Goal: Task Accomplishment & Management: Use online tool/utility

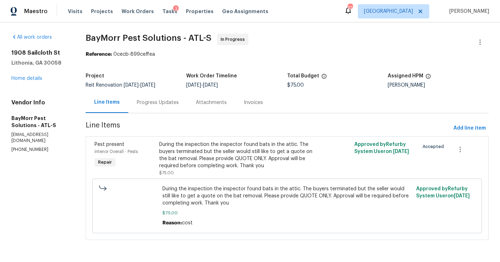
click at [150, 107] on div "Progress Updates" at bounding box center [157, 102] width 59 height 21
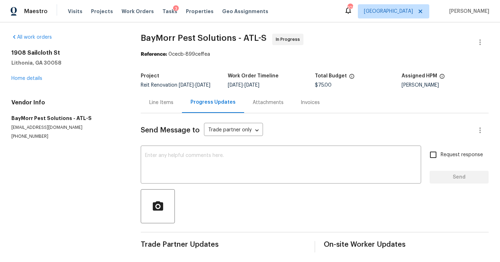
scroll to position [7, 0]
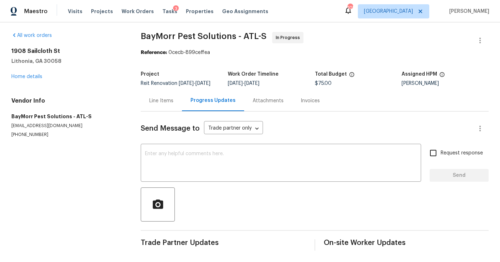
click at [170, 104] on div "Line Items" at bounding box center [161, 100] width 24 height 7
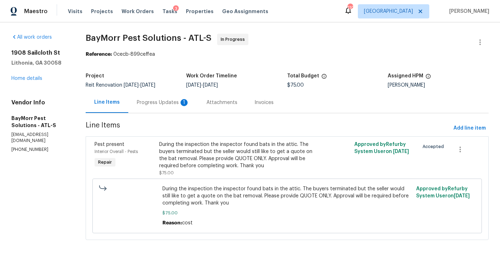
click at [163, 103] on div "Progress Updates 1" at bounding box center [163, 102] width 53 height 7
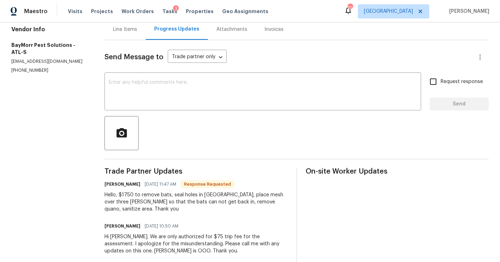
scroll to position [86, 0]
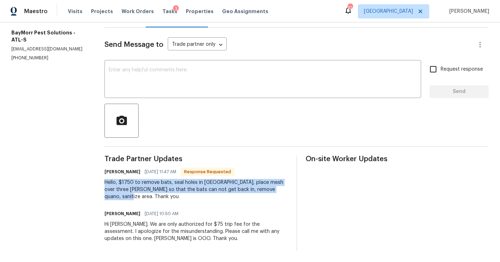
drag, startPoint x: 138, startPoint y: 199, endPoint x: 108, endPoint y: 183, distance: 33.2
click at [108, 183] on div "All work orders 1908 Sailcloth St Lithonia, GA 30058 Home details Vendor Info B…" at bounding box center [250, 100] width 500 height 326
copy div "Hello, $1750 to remove bats, seal holes in siding, place mesh over three gable …"
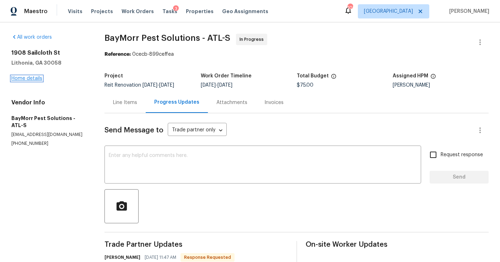
click at [35, 76] on link "Home details" at bounding box center [26, 78] width 31 height 5
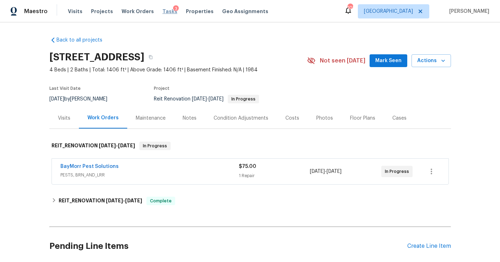
click at [162, 11] on span "Tasks" at bounding box center [169, 11] width 15 height 5
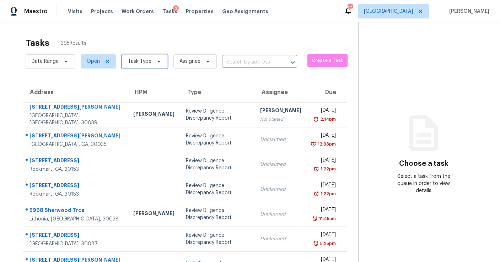
click at [141, 60] on span "Task Type" at bounding box center [139, 61] width 23 height 7
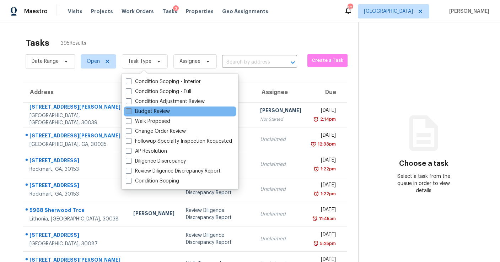
click at [147, 110] on label "Budget Review" at bounding box center [148, 111] width 44 height 7
click at [130, 110] on input "Budget Review" at bounding box center [128, 110] width 5 height 5
checkbox input "true"
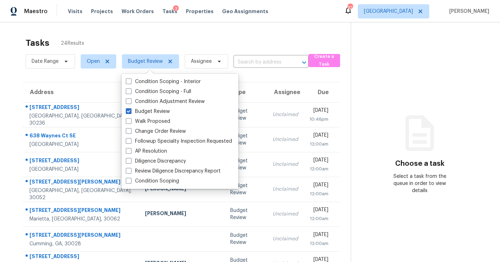
click at [175, 36] on div "Tasks 24 Results" at bounding box center [188, 43] width 325 height 18
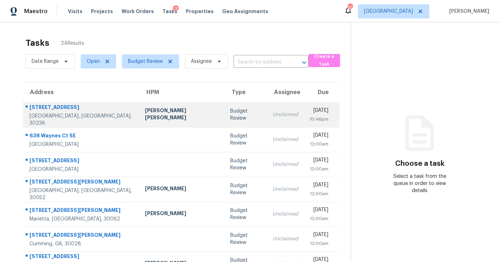
click at [225, 110] on td "Budget Review" at bounding box center [246, 114] width 42 height 25
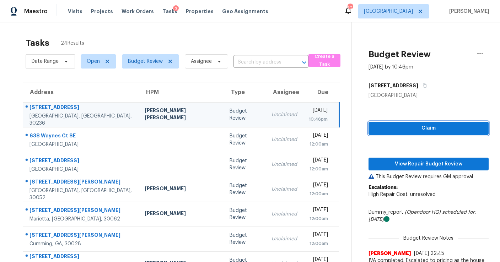
click at [386, 125] on span "Claim" at bounding box center [428, 128] width 109 height 9
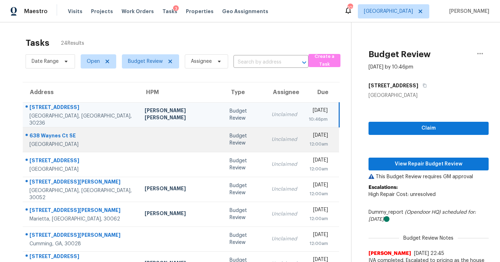
click at [266, 134] on td "Unclaimed" at bounding box center [284, 139] width 37 height 25
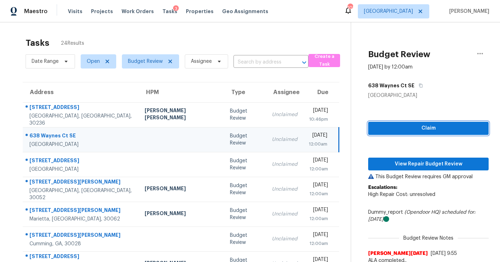
click at [374, 128] on span "Claim" at bounding box center [428, 128] width 109 height 9
click at [303, 151] on td "Fri, Sep 5th 2025 12:00am" at bounding box center [321, 139] width 36 height 25
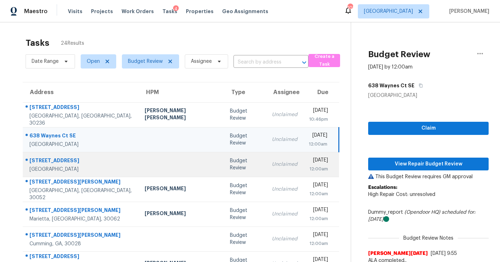
click at [309, 164] on div "[DATE]" at bounding box center [318, 161] width 19 height 9
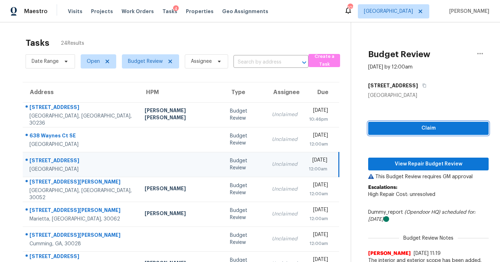
click at [376, 132] on span "Claim" at bounding box center [428, 128] width 109 height 9
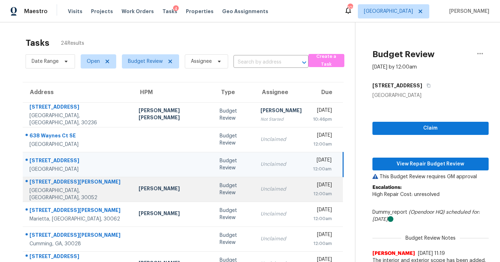
click at [313, 182] on div "[DATE]" at bounding box center [322, 186] width 19 height 9
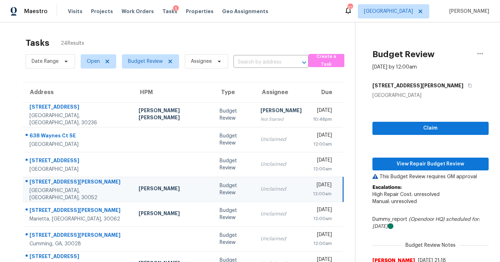
click at [376, 136] on div "Claim View Repair Budget Review This Budget Review requires GM approval Escalat…" at bounding box center [430, 194] width 116 height 190
click at [378, 131] on span "Claim" at bounding box center [430, 128] width 105 height 9
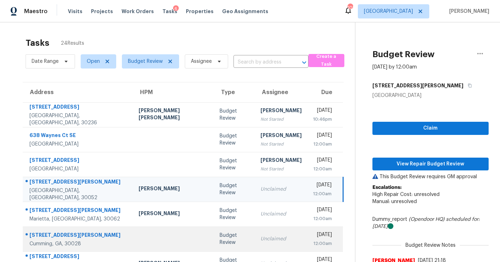
click at [261, 241] on div "Unclaimed" at bounding box center [281, 239] width 41 height 7
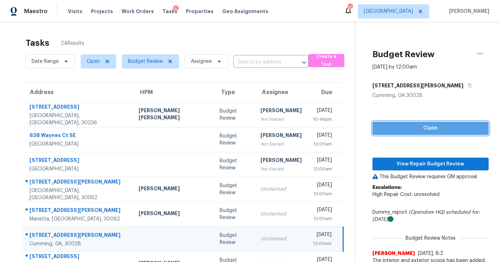
click at [382, 133] on button "Claim" at bounding box center [430, 128] width 116 height 13
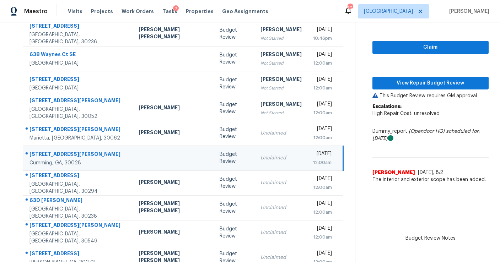
scroll to position [91, 0]
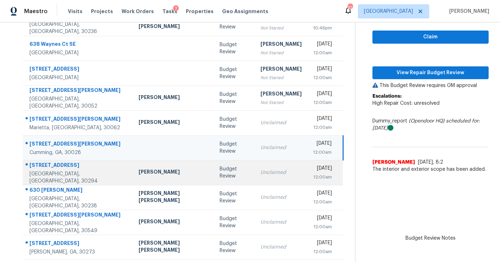
click at [255, 177] on td "Unclaimed" at bounding box center [281, 172] width 53 height 25
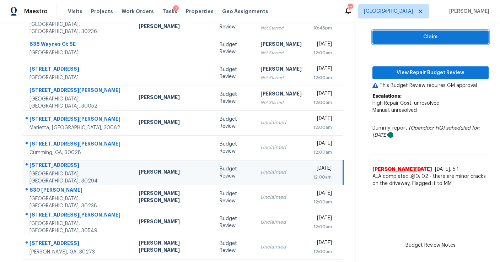
click at [419, 36] on span "Claim" at bounding box center [430, 37] width 105 height 9
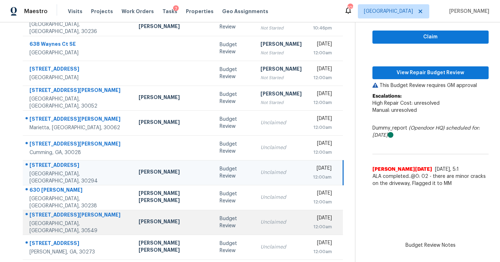
click at [261, 220] on div "Unclaimed" at bounding box center [281, 222] width 41 height 7
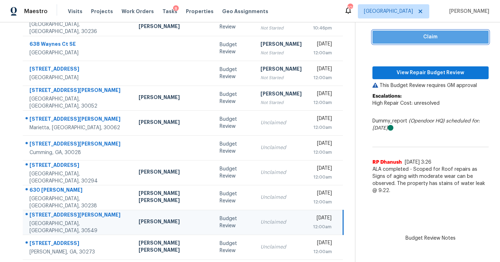
click at [397, 39] on span "Claim" at bounding box center [430, 37] width 105 height 9
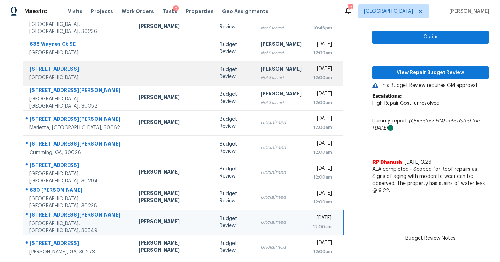
scroll to position [0, 0]
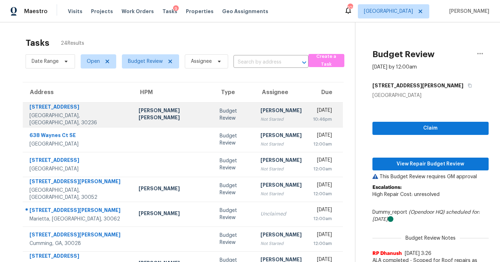
click at [261, 118] on div "Not Started" at bounding box center [281, 119] width 41 height 7
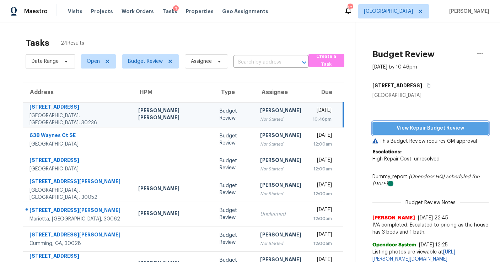
click at [420, 132] on span "View Repair Budget Review" at bounding box center [430, 128] width 105 height 9
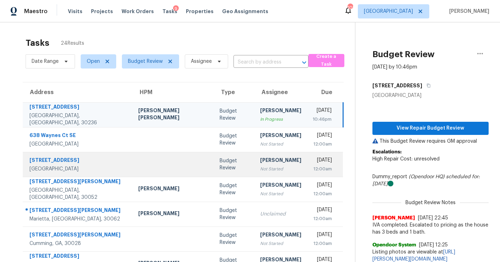
click at [263, 153] on td "[PERSON_NAME] Not Started" at bounding box center [280, 164] width 53 height 25
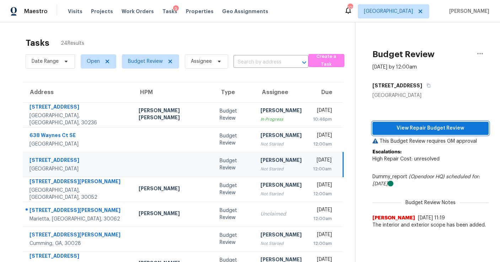
click at [385, 126] on span "View Repair Budget Review" at bounding box center [430, 128] width 105 height 9
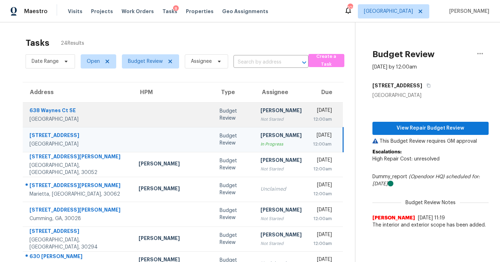
click at [261, 117] on div "Not Started" at bounding box center [281, 119] width 41 height 7
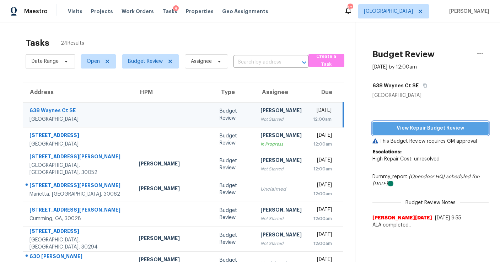
click at [396, 126] on span "View Repair Budget Review" at bounding box center [430, 128] width 105 height 9
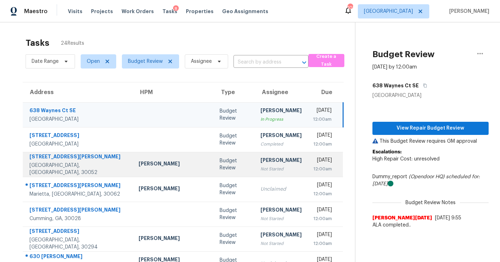
click at [261, 169] on div "Not Started" at bounding box center [281, 169] width 41 height 7
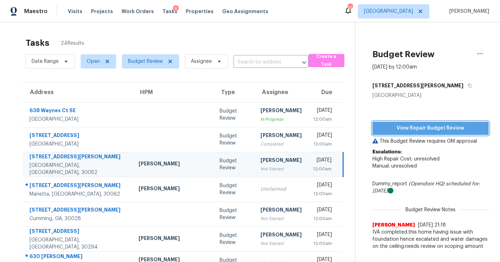
click at [392, 129] on span "View Repair Budget Review" at bounding box center [430, 128] width 105 height 9
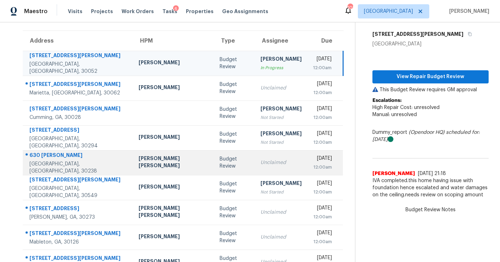
scroll to position [49, 0]
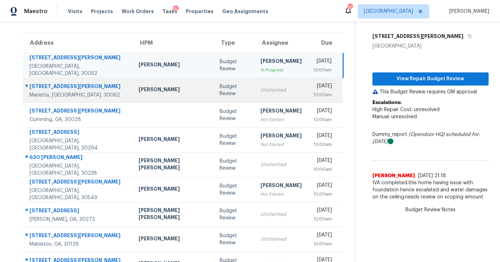
click at [261, 89] on div "Unclaimed" at bounding box center [281, 90] width 41 height 7
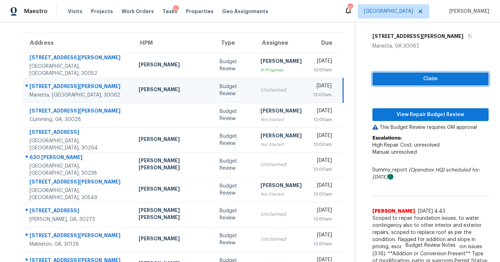
click at [399, 78] on span "Claim" at bounding box center [430, 79] width 105 height 9
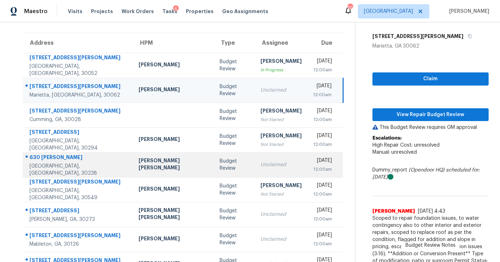
click at [261, 162] on div "Unclaimed" at bounding box center [281, 164] width 41 height 7
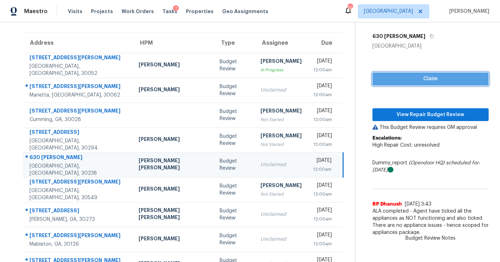
click at [389, 76] on span "Claim" at bounding box center [430, 79] width 105 height 9
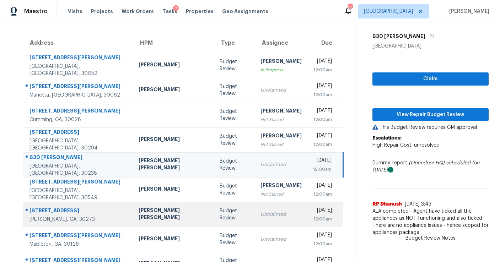
click at [261, 213] on div "Unclaimed" at bounding box center [281, 214] width 41 height 7
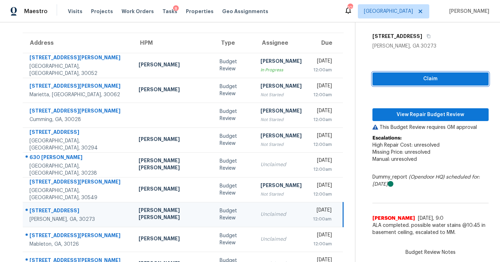
click at [372, 81] on button "Claim" at bounding box center [430, 79] width 116 height 13
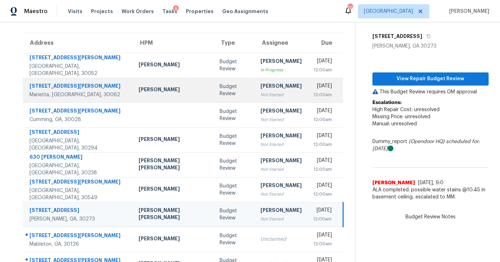
click at [261, 97] on div "Not Started" at bounding box center [281, 94] width 41 height 7
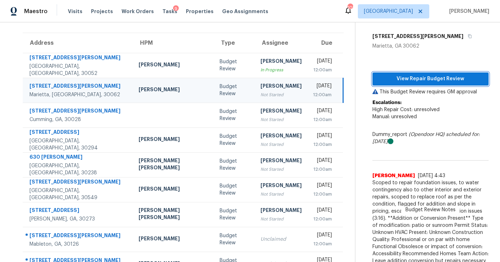
click at [425, 80] on span "View Repair Budget Review" at bounding box center [430, 79] width 105 height 9
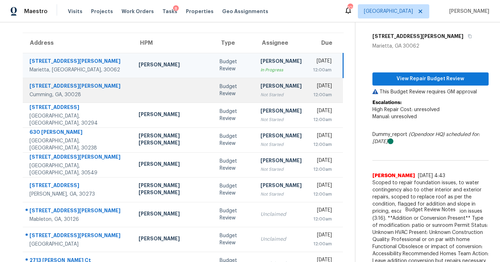
click at [261, 91] on div "[PERSON_NAME]" at bounding box center [281, 86] width 41 height 9
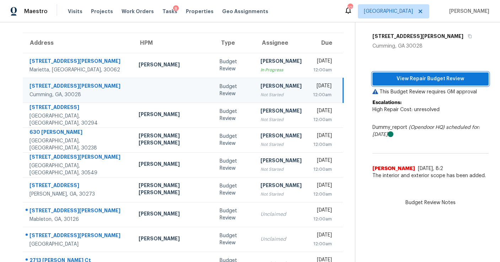
click at [390, 80] on span "View Repair Budget Review" at bounding box center [430, 79] width 105 height 9
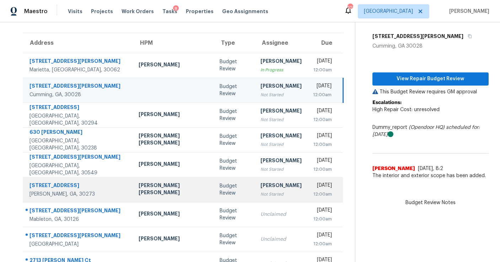
scroll to position [108, 0]
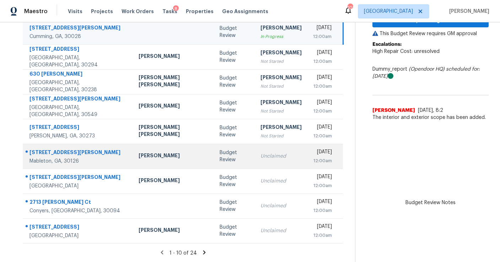
click at [261, 156] on div "Unclaimed" at bounding box center [281, 156] width 41 height 7
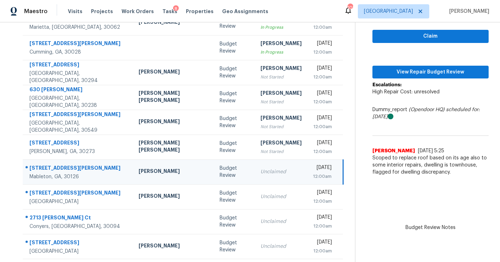
scroll to position [87, 0]
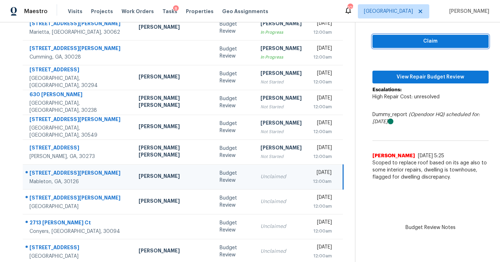
click at [378, 39] on span "Claim" at bounding box center [430, 41] width 105 height 9
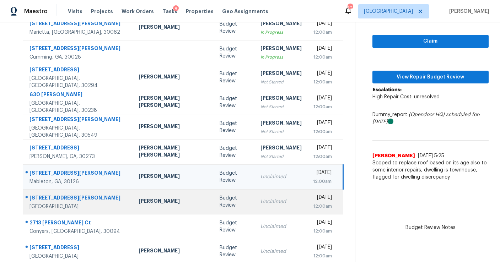
click at [269, 204] on div "Unclaimed" at bounding box center [281, 201] width 41 height 7
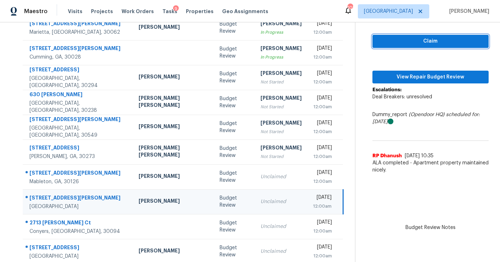
click at [378, 42] on span "Claim" at bounding box center [430, 41] width 105 height 9
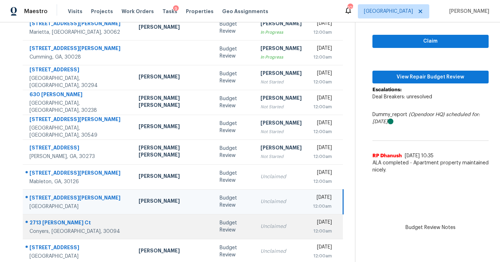
click at [261, 227] on div "Unclaimed" at bounding box center [281, 226] width 41 height 7
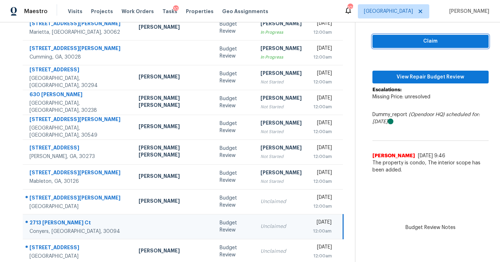
click at [378, 41] on span "Claim" at bounding box center [430, 41] width 105 height 9
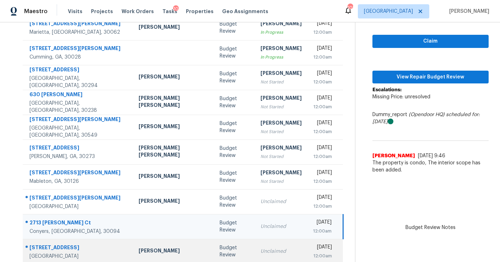
click at [255, 246] on td "Unclaimed" at bounding box center [281, 251] width 53 height 25
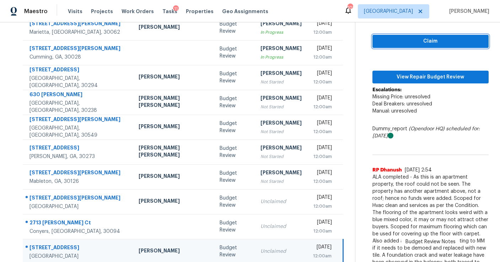
click at [378, 41] on span "Claim" at bounding box center [430, 41] width 105 height 9
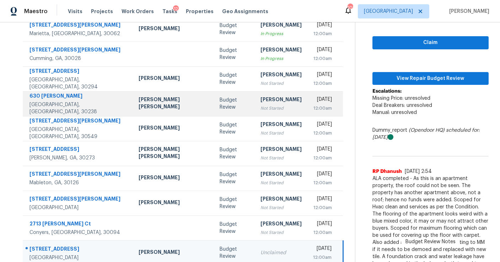
scroll to position [82, 0]
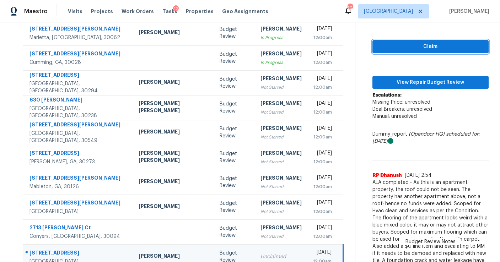
click at [378, 43] on span "Claim" at bounding box center [430, 46] width 105 height 9
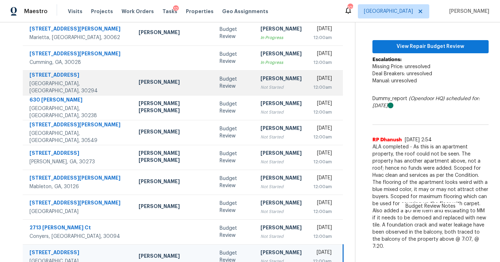
scroll to position [0, 0]
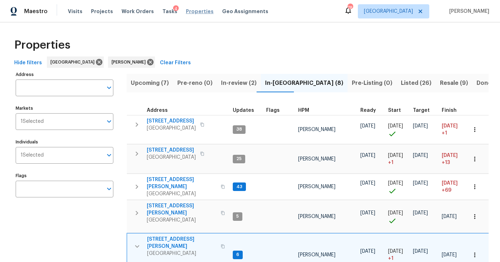
click at [189, 10] on span "Properties" at bounding box center [200, 11] width 28 height 7
click at [197, 12] on span "Properties" at bounding box center [200, 11] width 28 height 7
click at [106, 11] on span "Projects" at bounding box center [102, 11] width 22 height 7
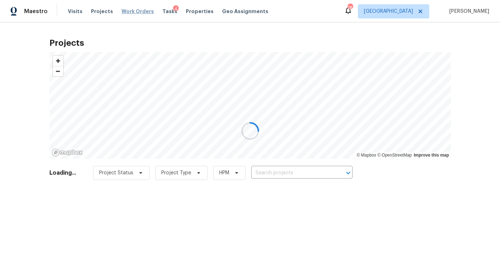
click at [138, 15] on div "Visits Projects Work Orders Tasks 4 Properties Geo Assignments" at bounding box center [172, 11] width 209 height 14
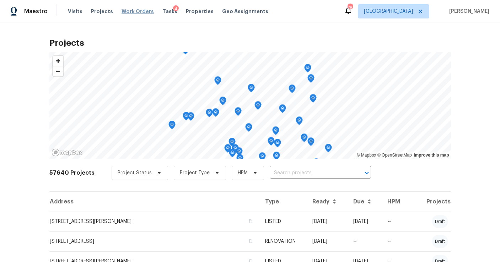
click at [139, 10] on span "Work Orders" at bounding box center [138, 11] width 32 height 7
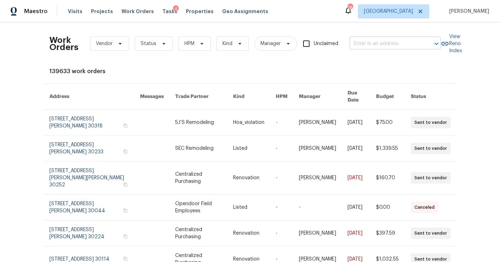
click at [372, 46] on input "text" at bounding box center [385, 43] width 71 height 11
type input "111 har"
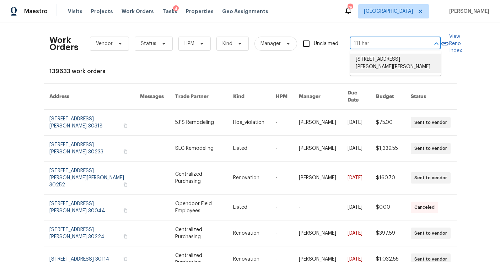
click at [383, 65] on li "111 Harper Rd, McDonough, GA 30252" at bounding box center [395, 63] width 91 height 19
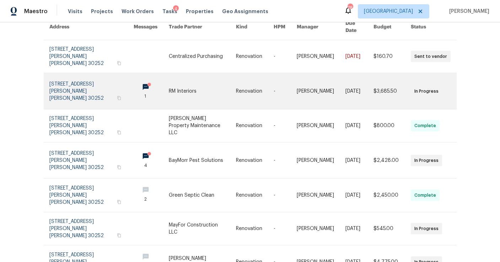
scroll to position [72, 0]
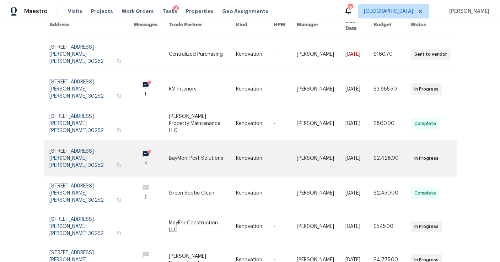
click at [96, 143] on link at bounding box center [91, 158] width 85 height 36
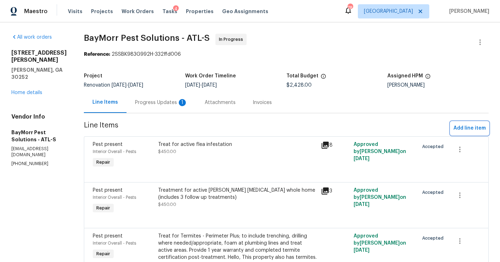
click at [473, 130] on span "Add line item" at bounding box center [469, 128] width 32 height 9
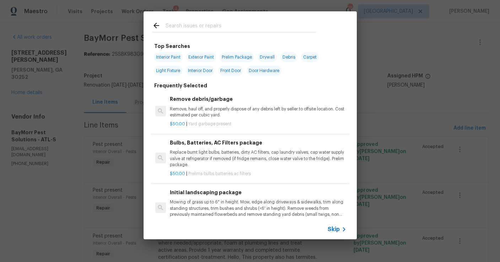
click at [218, 32] on div at bounding box center [234, 32] width 164 height 0
click at [200, 32] on input "text" at bounding box center [241, 26] width 151 height 11
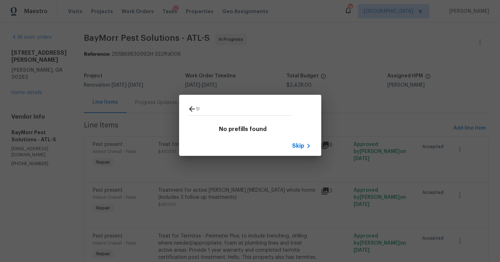
type input "t"
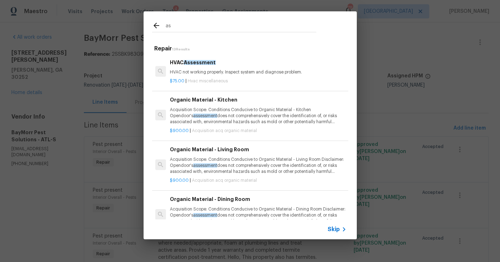
type input "a"
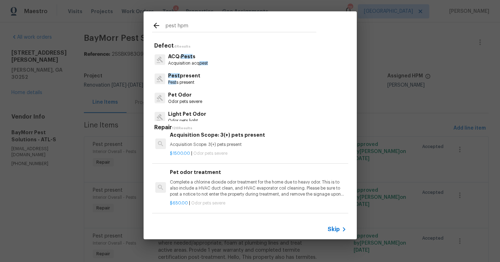
scroll to position [1, 0]
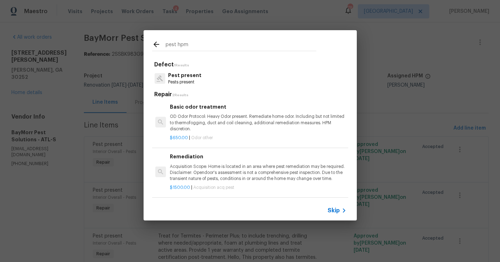
drag, startPoint x: 191, startPoint y: 42, endPoint x: 152, endPoint y: 42, distance: 38.7
click at [152, 42] on div "pest hpm" at bounding box center [234, 45] width 164 height 11
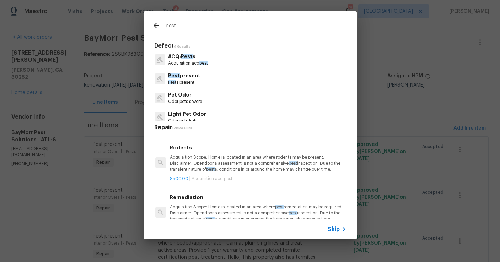
scroll to position [497, 0]
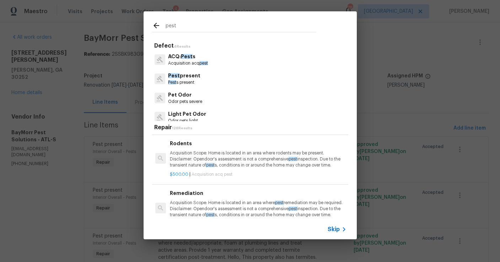
type input "pest"
click at [373, 94] on div "pest Defect 4 Results ACQ: Pest s Acquisition acq pest Pest present Pest s pres…" at bounding box center [250, 125] width 500 height 251
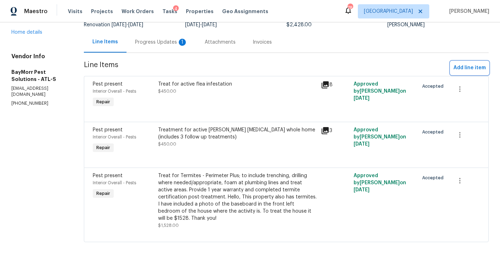
scroll to position [0, 0]
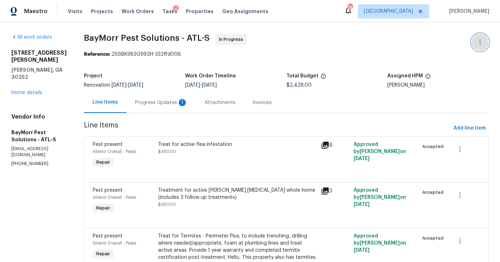
click at [481, 41] on icon "button" at bounding box center [480, 42] width 9 height 9
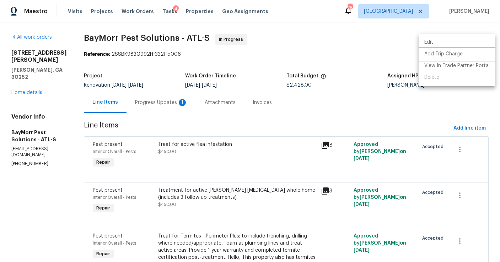
click at [445, 52] on li "Add Trip Charge" at bounding box center [457, 54] width 77 height 12
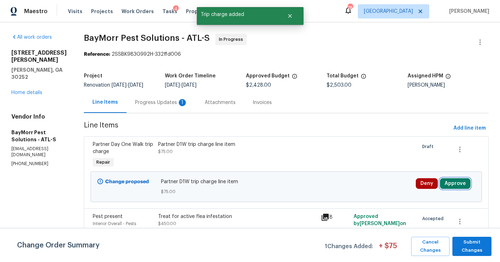
click at [445, 186] on button "Approve" at bounding box center [455, 183] width 31 height 11
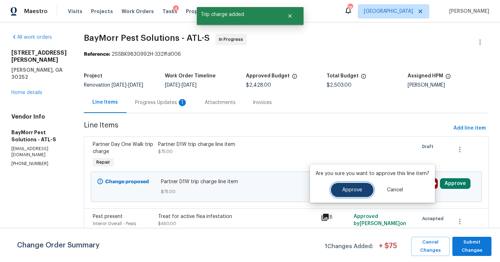
click at [355, 192] on span "Approve" at bounding box center [352, 190] width 20 height 5
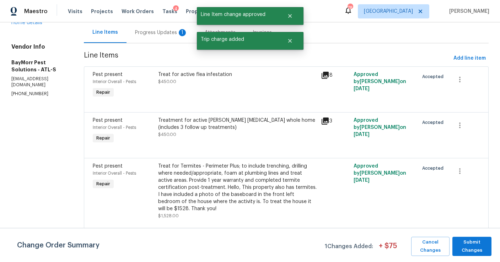
scroll to position [133, 0]
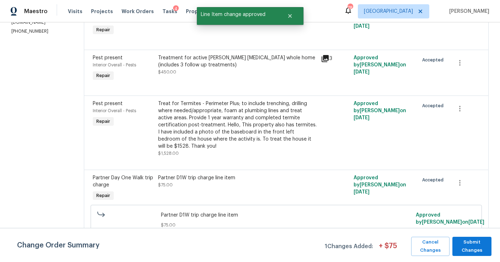
click at [178, 183] on div "Partner D1W trip charge line item $75.00" at bounding box center [237, 182] width 159 height 14
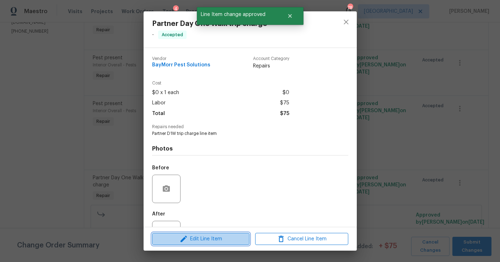
click at [226, 241] on span "Edit Line Item" at bounding box center [200, 239] width 93 height 9
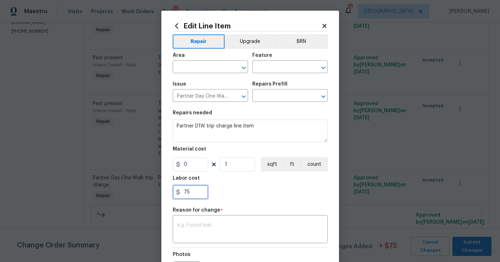
drag, startPoint x: 188, startPoint y: 192, endPoint x: 175, endPoint y: 192, distance: 13.2
click at [175, 192] on div "75" at bounding box center [191, 192] width 36 height 14
type input "50"
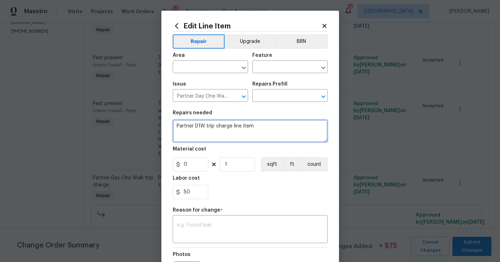
drag, startPoint x: 249, startPoint y: 125, endPoint x: 167, endPoint y: 126, distance: 82.1
click at [167, 126] on div "Edit Line Item Repair Upgrade BRN Area ​ Feature ​ Issue Partner Day One Walk t…" at bounding box center [250, 175] width 178 height 329
type textarea "Reno as a service trip fee for Sailcloth st. Lithonia GA: Added by Cynthia Herr…"
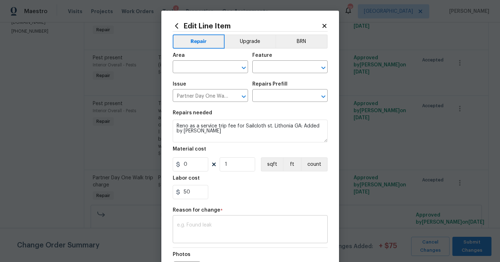
click at [193, 224] on textarea at bounding box center [250, 230] width 146 height 15
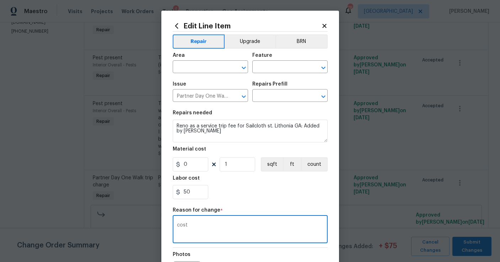
scroll to position [88, 0]
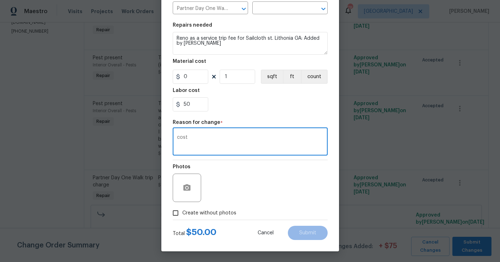
type textarea "cost"
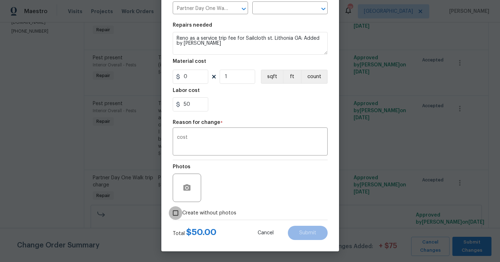
click at [175, 211] on input "Create without photos" at bounding box center [176, 213] width 14 height 14
checkbox input "true"
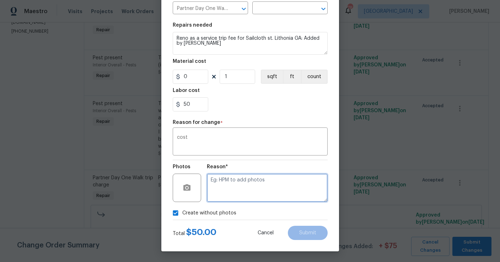
click at [246, 193] on textarea at bounding box center [267, 188] width 121 height 28
type textarea "trip"
click at [310, 214] on div "Create without photos" at bounding box center [250, 213] width 155 height 14
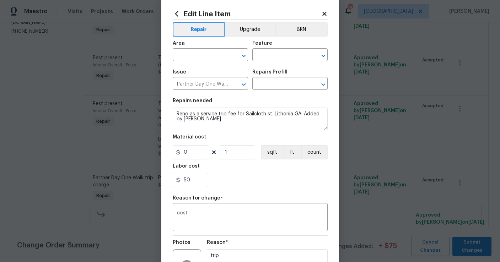
scroll to position [0, 0]
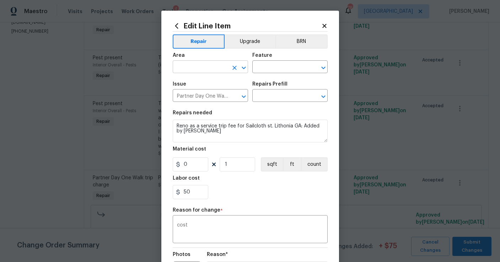
click at [211, 65] on input "text" at bounding box center [200, 67] width 55 height 11
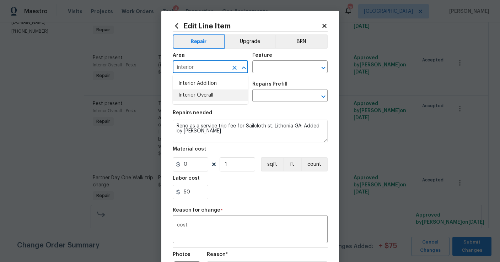
click at [212, 90] on li "Interior Overall" at bounding box center [210, 96] width 75 height 12
type input "Interior Overall"
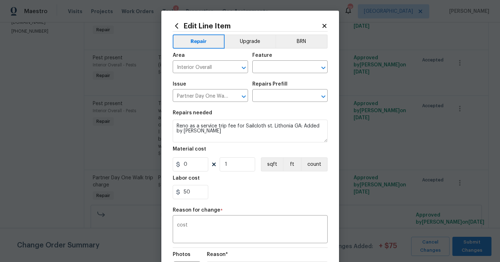
click at [277, 60] on div "Feature" at bounding box center [289, 57] width 75 height 9
click at [275, 69] on input "text" at bounding box center [279, 67] width 55 height 11
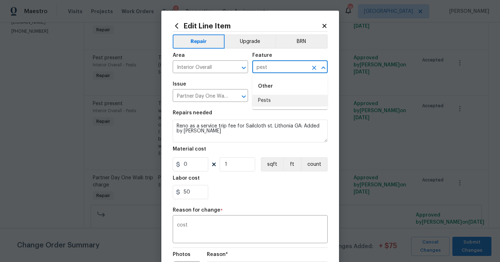
click at [264, 99] on li "Pests" at bounding box center [289, 101] width 75 height 12
type input "Pests"
click at [272, 99] on input "text" at bounding box center [279, 96] width 55 height 11
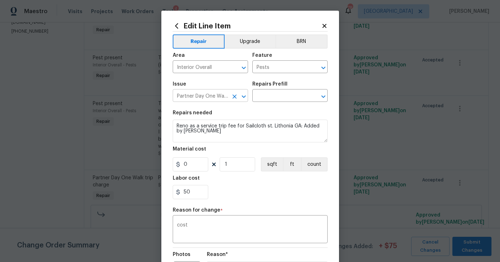
click at [228, 93] on div "Partner Day One Walk trip charge ​" at bounding box center [210, 96] width 75 height 11
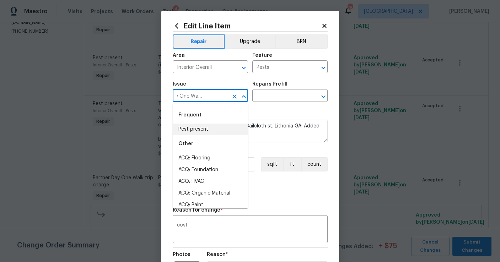
click at [204, 129] on li "Pest present" at bounding box center [210, 130] width 75 height 12
type input "Pest present"
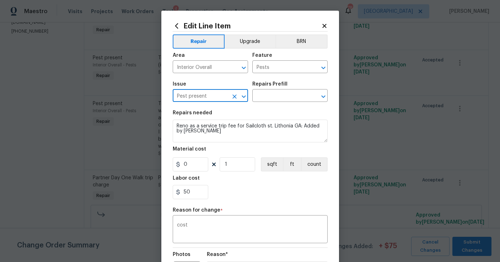
scroll to position [0, 0]
click at [265, 96] on input "text" at bounding box center [279, 96] width 55 height 11
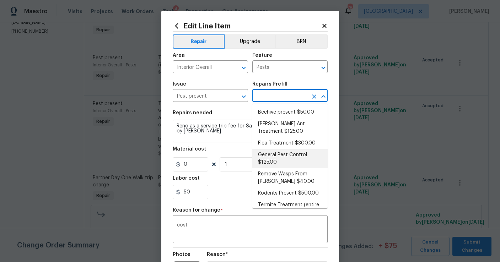
click at [278, 152] on li "General Pest Control $125.00" at bounding box center [289, 158] width 75 height 19
type textarea "General pest treatment for active pest/insect infestation - non termite"
type input "General Pest Control $125.00"
type input "125"
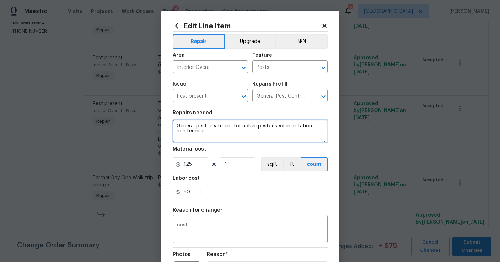
drag, startPoint x: 197, startPoint y: 127, endPoint x: 187, endPoint y: 135, distance: 13.2
click at [187, 135] on textarea "General pest treatment for active pest/insect infestation - non termite" at bounding box center [250, 131] width 155 height 23
drag, startPoint x: 196, startPoint y: 135, endPoint x: 169, endPoint y: 119, distance: 31.2
click at [169, 119] on div "Edit Line Item Repair Upgrade BRN Area Interior Overall ​ Feature Pests ​ Issue…" at bounding box center [250, 175] width 178 height 329
click at [183, 127] on textarea "Treip fee for sailcloth Dr. Lithonia Ga. Added by Cynthia Herriott" at bounding box center [250, 131] width 155 height 23
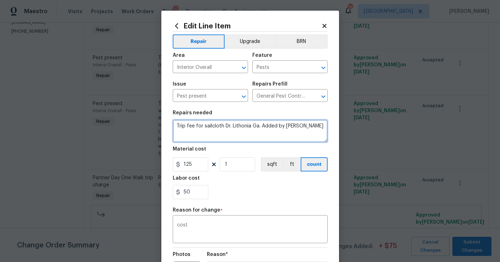
type textarea "Trip fee for sailcloth Dr. Lithonia Ga. Added by Cynthia Herriott"
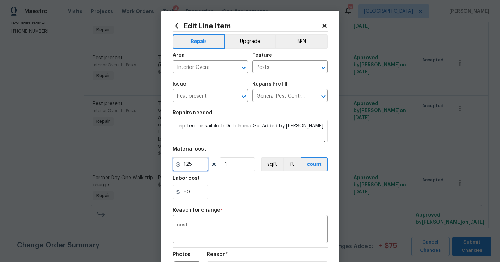
drag, startPoint x: 201, startPoint y: 165, endPoint x: 147, endPoint y: 165, distance: 53.7
click at [147, 165] on div "Edit Line Item Repair Upgrade BRN Area Interior Overall ​ Feature Pests ​ Issue…" at bounding box center [250, 131] width 500 height 262
type input "0"
click at [233, 198] on div "50" at bounding box center [250, 192] width 155 height 14
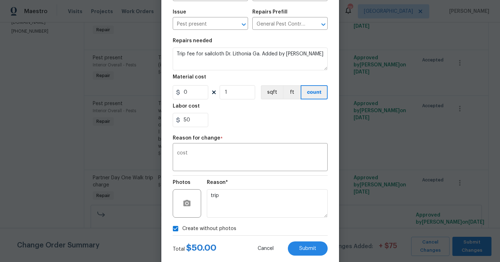
scroll to position [88, 0]
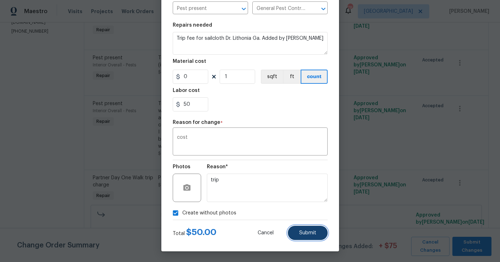
click at [296, 230] on button "Submit" at bounding box center [308, 233] width 40 height 14
type textarea "Partner D1W trip charge line item"
type input "Partner Day One Walk trip charge"
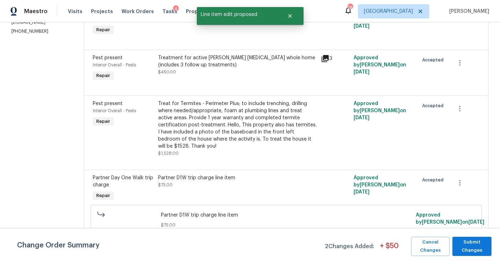
scroll to position [0, 0]
click at [466, 247] on span "Submit Changes" at bounding box center [472, 246] width 32 height 16
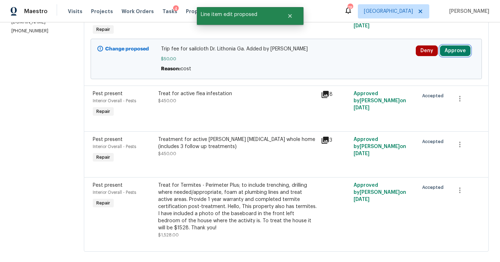
click at [453, 50] on button "Approve" at bounding box center [455, 50] width 31 height 11
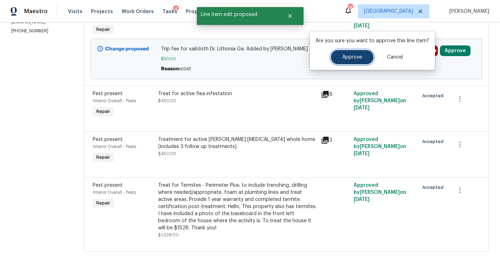
click at [356, 57] on span "Approve" at bounding box center [352, 57] width 20 height 5
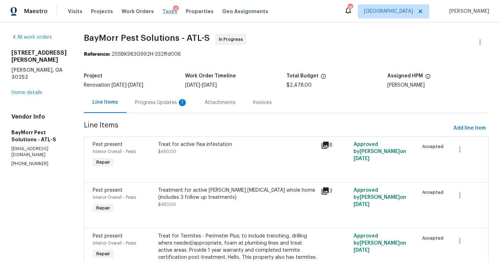
click at [165, 11] on span "Tasks" at bounding box center [169, 11] width 15 height 5
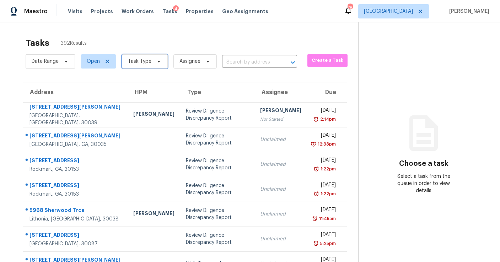
click at [142, 62] on span "Task Type" at bounding box center [139, 61] width 23 height 7
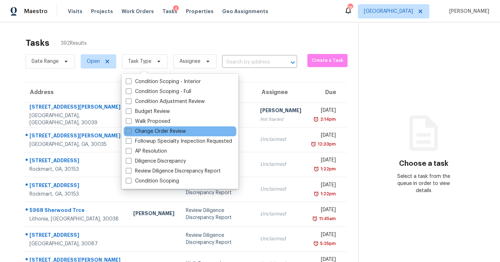
click at [143, 131] on label "Change Order Review" at bounding box center [156, 131] width 60 height 7
click at [130, 131] on input "Change Order Review" at bounding box center [128, 130] width 5 height 5
checkbox input "true"
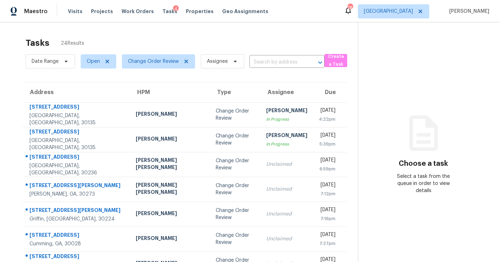
click at [239, 37] on div "Tasks 24 Results" at bounding box center [192, 43] width 332 height 18
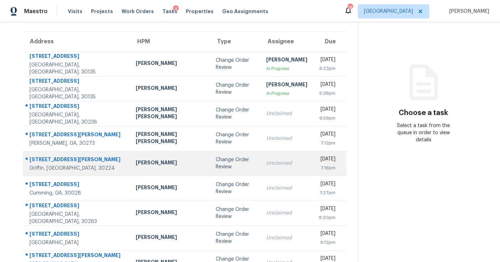
scroll to position [50, 0]
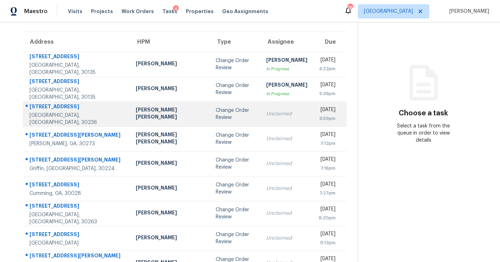
click at [266, 112] on div "Unclaimed" at bounding box center [286, 114] width 41 height 7
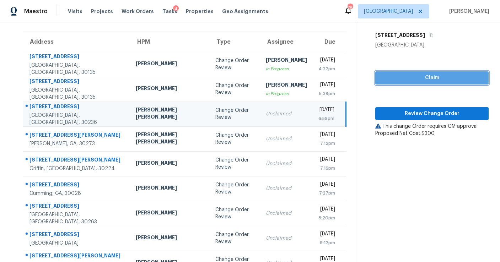
click at [402, 78] on span "Claim" at bounding box center [432, 78] width 102 height 9
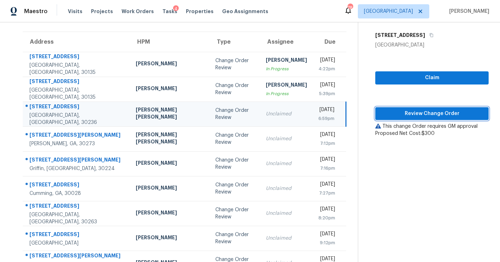
click at [405, 109] on span "Review Change Order" at bounding box center [432, 113] width 102 height 9
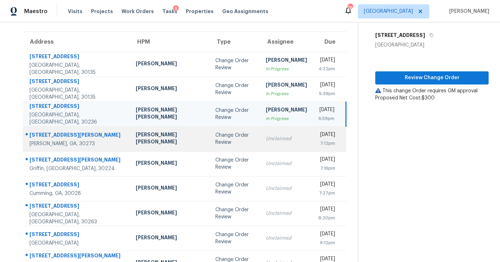
click at [260, 134] on td "Unclaimed" at bounding box center [286, 139] width 53 height 25
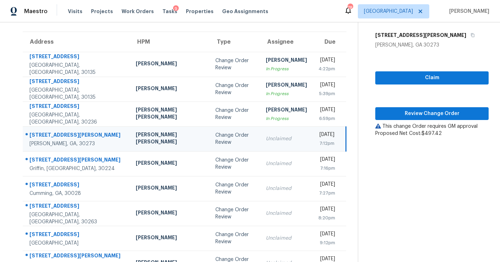
click at [398, 85] on div "Claim Review Change Order This change Order requires GM approval Proposed Net C…" at bounding box center [431, 93] width 113 height 88
click at [398, 80] on span "Claim" at bounding box center [432, 78] width 102 height 9
click at [401, 111] on span "Review Change Order" at bounding box center [432, 113] width 102 height 9
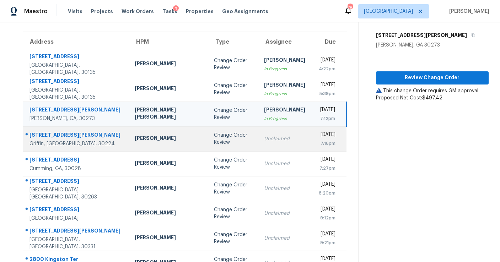
click at [264, 141] on div "Unclaimed" at bounding box center [284, 138] width 41 height 7
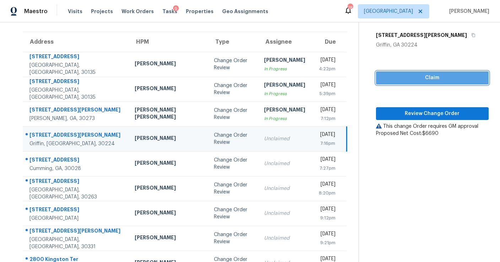
click at [419, 81] on span "Claim" at bounding box center [432, 78] width 101 height 9
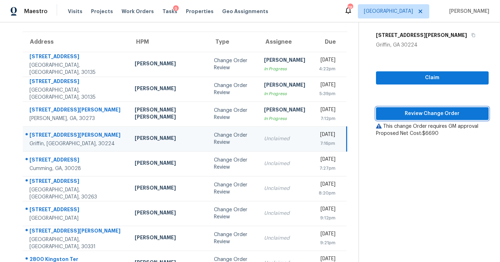
click at [419, 111] on span "Review Change Order" at bounding box center [432, 113] width 101 height 9
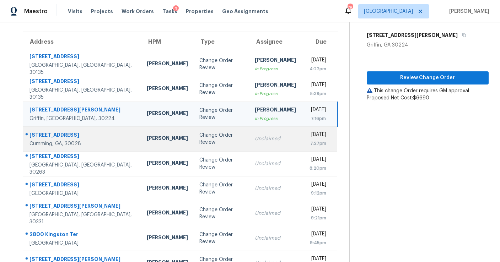
click at [255, 141] on div "Unclaimed" at bounding box center [275, 138] width 41 height 7
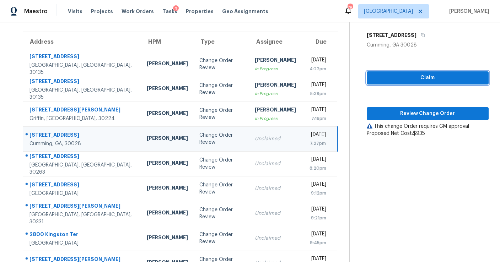
click at [425, 75] on span "Claim" at bounding box center [427, 78] width 111 height 9
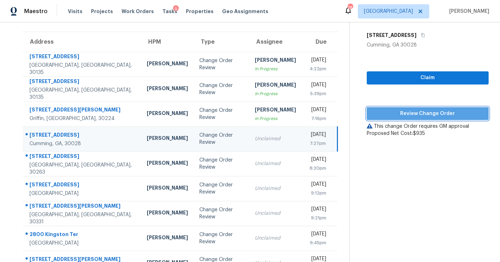
click at [419, 114] on span "Review Change Order" at bounding box center [427, 113] width 111 height 9
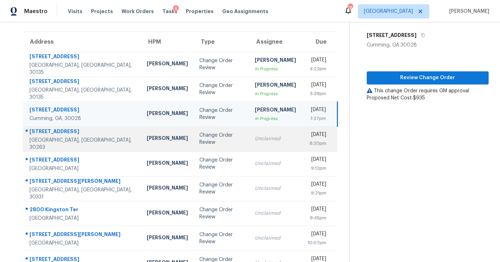
click at [249, 131] on td "Unclaimed" at bounding box center [275, 139] width 53 height 25
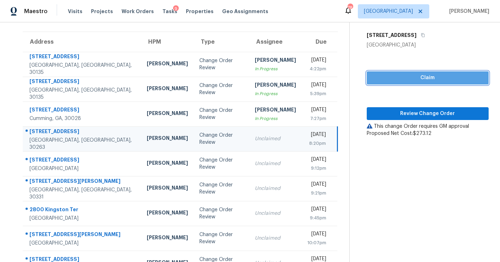
click at [377, 79] on span "Claim" at bounding box center [427, 78] width 111 height 9
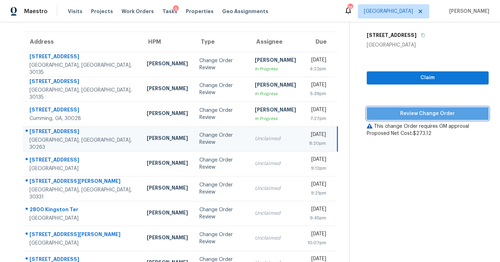
click at [387, 111] on span "Review Change Order" at bounding box center [427, 113] width 111 height 9
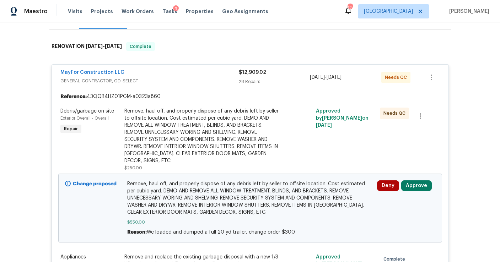
scroll to position [116, 0]
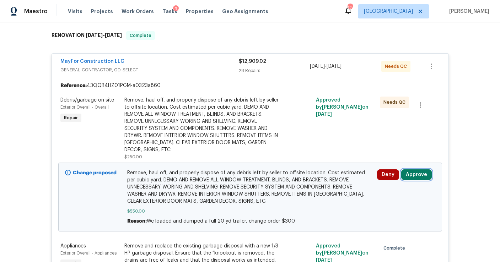
click at [407, 171] on button "Approve" at bounding box center [416, 175] width 31 height 11
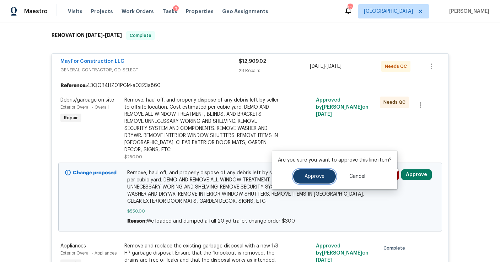
click at [329, 172] on button "Approve" at bounding box center [314, 177] width 43 height 14
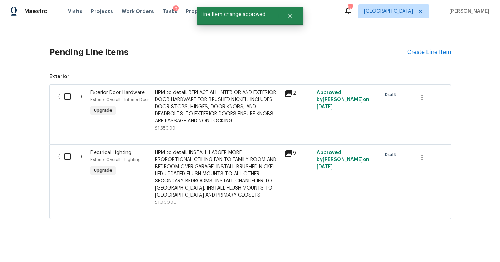
scroll to position [2462, 0]
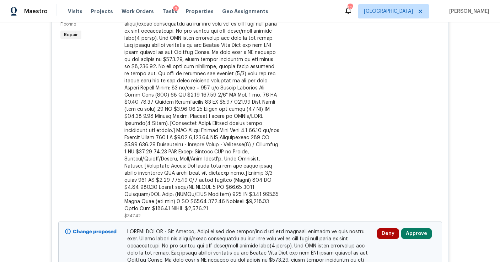
scroll to position [219, 0]
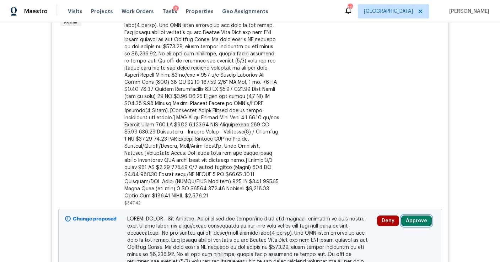
click at [414, 216] on button "Approve" at bounding box center [416, 221] width 31 height 11
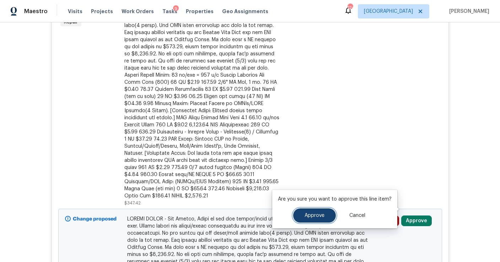
click at [317, 212] on button "Approve" at bounding box center [314, 216] width 43 height 14
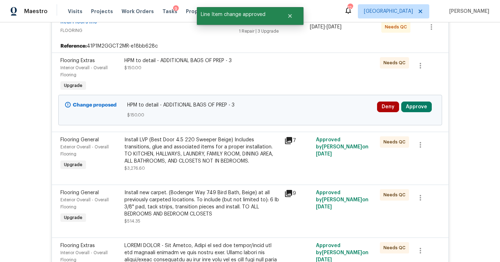
scroll to position [139, 0]
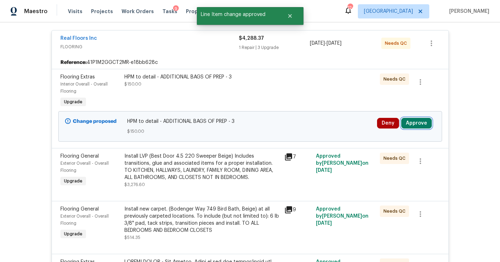
click at [407, 119] on button "Approve" at bounding box center [416, 123] width 31 height 11
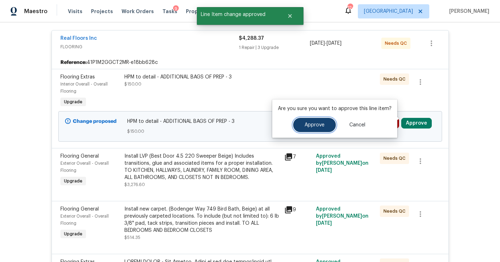
click at [299, 128] on button "Approve" at bounding box center [314, 125] width 43 height 14
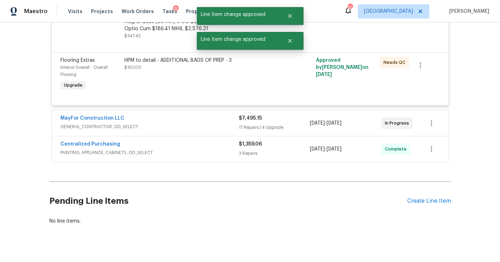
scroll to position [0, 0]
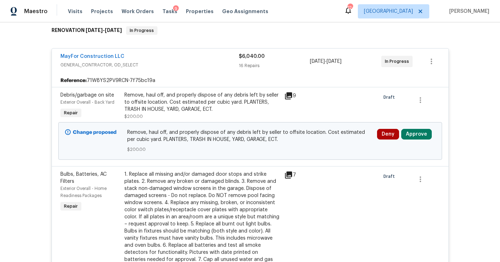
scroll to position [143, 0]
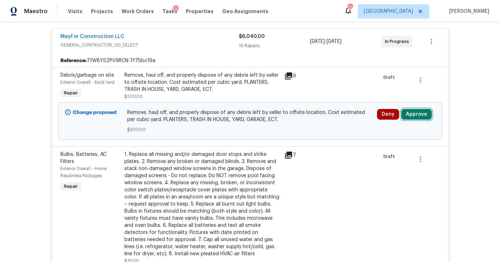
click at [419, 111] on button "Approve" at bounding box center [416, 114] width 31 height 11
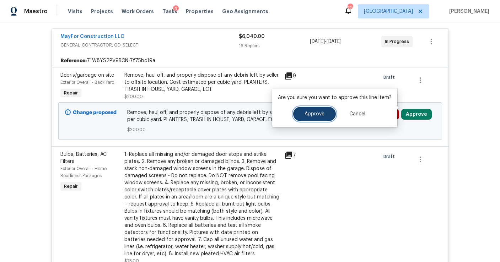
click at [318, 113] on span "Approve" at bounding box center [315, 114] width 20 height 5
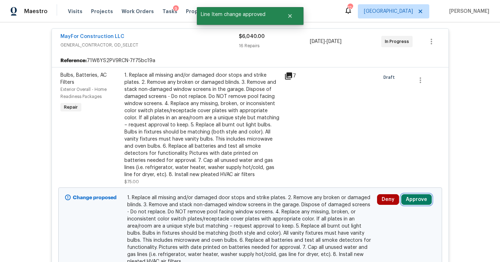
click at [412, 194] on button "Approve" at bounding box center [416, 199] width 31 height 11
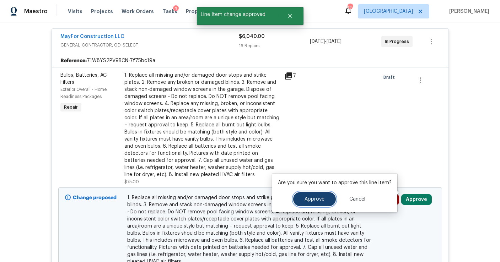
click at [328, 192] on button "Approve" at bounding box center [314, 199] width 43 height 14
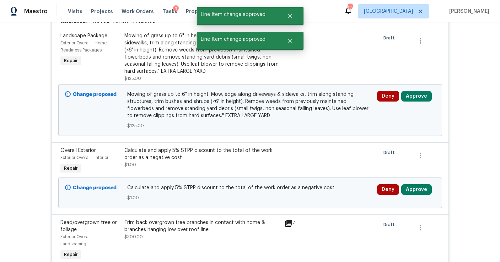
scroll to position [183, 0]
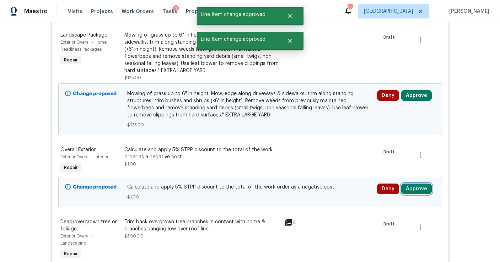
click at [413, 184] on button "Approve" at bounding box center [416, 189] width 31 height 11
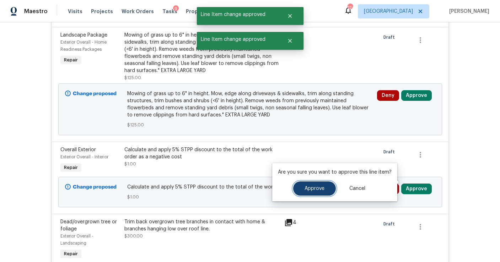
click at [324, 186] on button "Approve" at bounding box center [314, 189] width 43 height 14
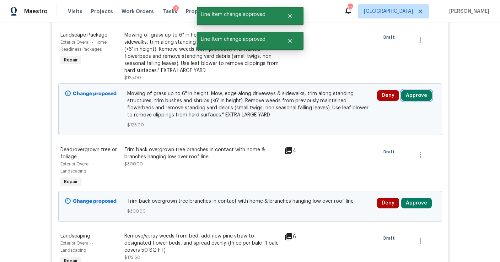
click at [412, 90] on button "Approve" at bounding box center [416, 95] width 31 height 11
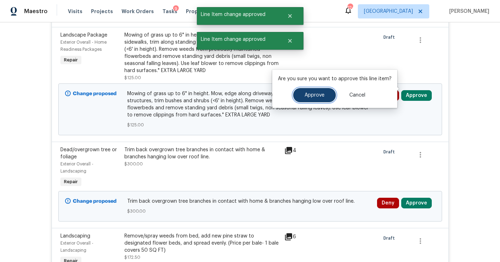
click at [319, 99] on button "Approve" at bounding box center [314, 95] width 43 height 14
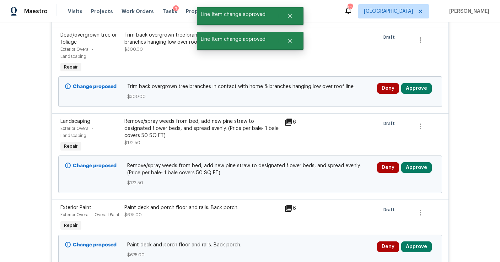
click at [415, 76] on div "Change proposed Trim back overgrown tree branches in contact with home & branch…" at bounding box center [250, 91] width 384 height 31
click at [414, 83] on button "Approve" at bounding box center [416, 88] width 31 height 11
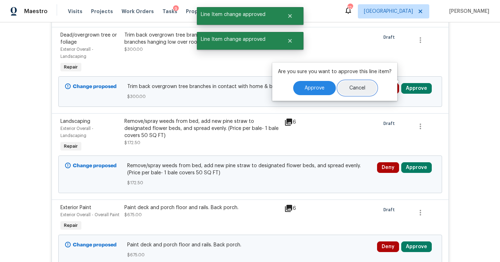
click at [339, 83] on button "Cancel" at bounding box center [357, 88] width 39 height 14
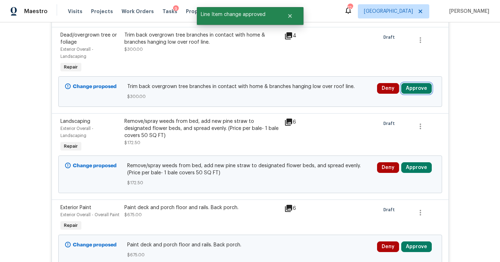
click at [411, 83] on button "Approve" at bounding box center [416, 88] width 31 height 11
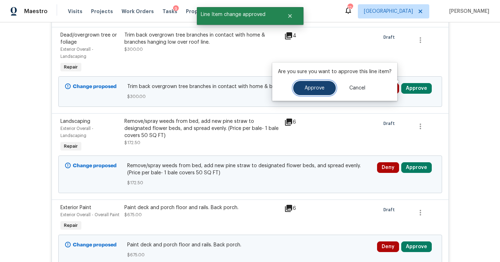
click at [320, 91] on button "Approve" at bounding box center [314, 88] width 43 height 14
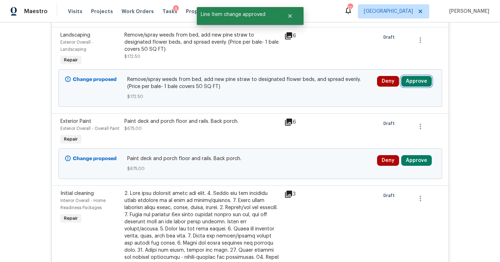
click at [411, 76] on button "Approve" at bounding box center [416, 81] width 31 height 11
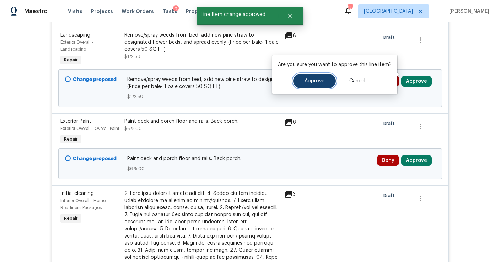
click at [308, 85] on button "Approve" at bounding box center [314, 81] width 43 height 14
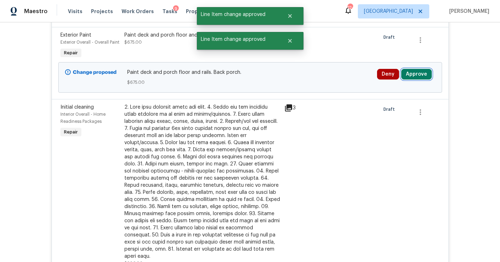
click at [417, 69] on button "Approve" at bounding box center [416, 74] width 31 height 11
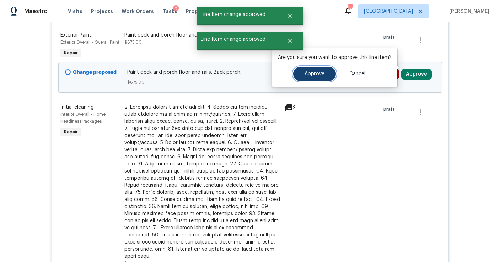
click at [331, 70] on button "Approve" at bounding box center [314, 74] width 43 height 14
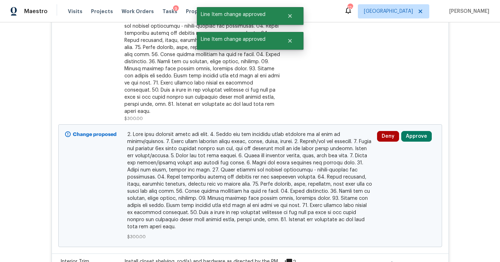
scroll to position [284, 0]
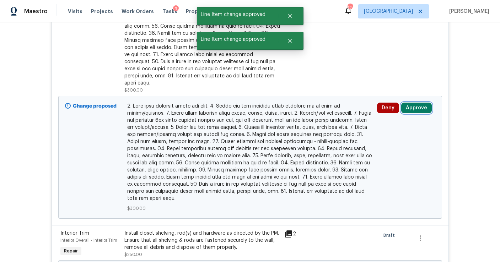
click at [406, 103] on button "Approve" at bounding box center [416, 108] width 31 height 11
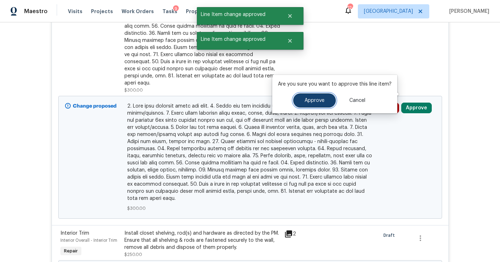
click at [320, 100] on span "Approve" at bounding box center [315, 100] width 20 height 5
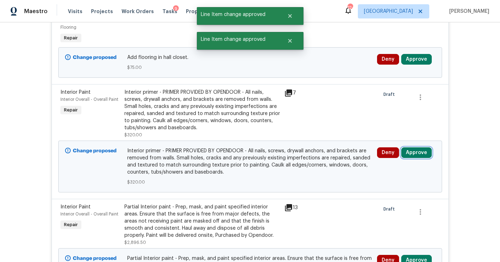
click at [417, 149] on button "Approve" at bounding box center [416, 152] width 31 height 11
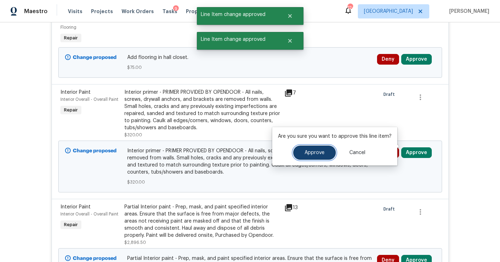
click at [301, 152] on button "Approve" at bounding box center [314, 153] width 43 height 14
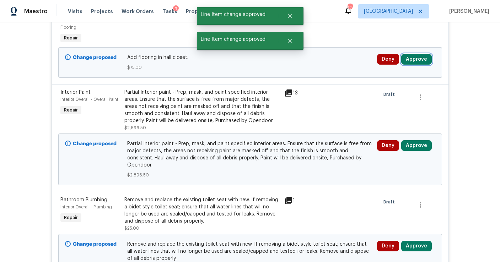
click at [420, 54] on button "Approve" at bounding box center [416, 59] width 31 height 11
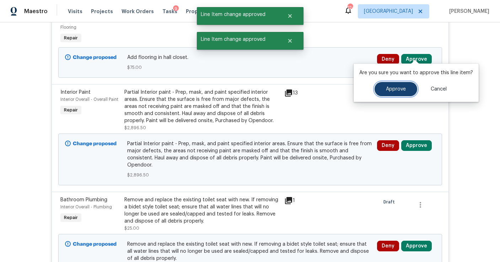
click at [392, 87] on span "Approve" at bounding box center [396, 89] width 20 height 5
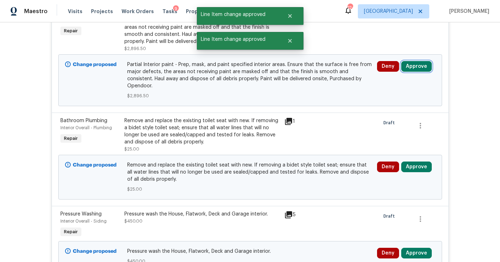
click at [409, 62] on button "Approve" at bounding box center [416, 66] width 31 height 11
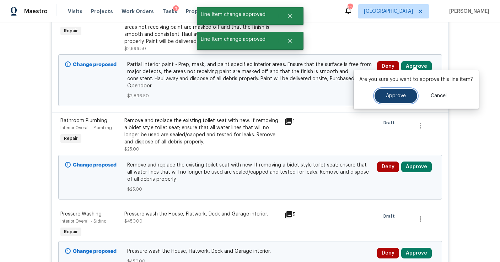
click at [399, 95] on span "Approve" at bounding box center [396, 95] width 20 height 5
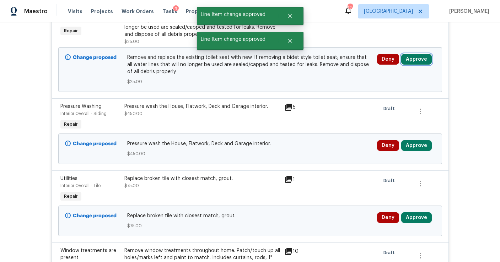
click at [412, 54] on button "Approve" at bounding box center [416, 59] width 31 height 11
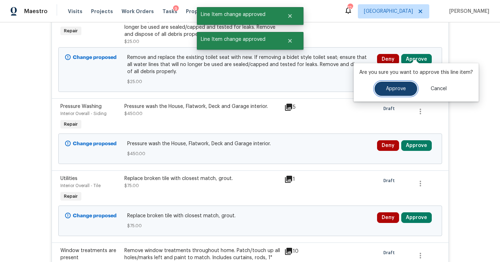
click at [399, 86] on span "Approve" at bounding box center [396, 88] width 20 height 5
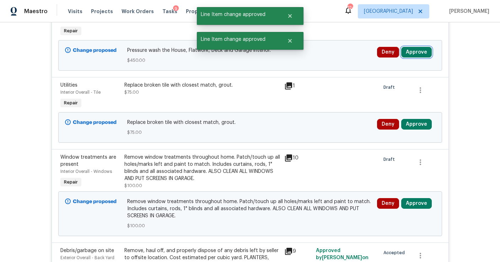
click at [407, 48] on button "Approve" at bounding box center [416, 52] width 31 height 11
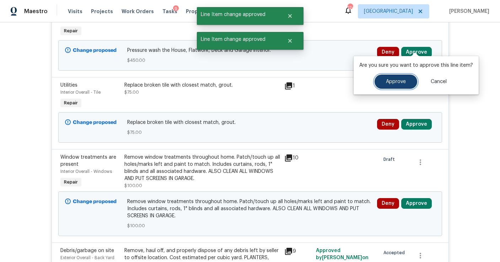
click at [395, 80] on span "Approve" at bounding box center [396, 81] width 20 height 5
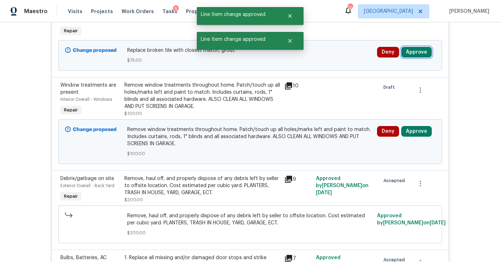
click at [412, 48] on button "Approve" at bounding box center [416, 52] width 31 height 11
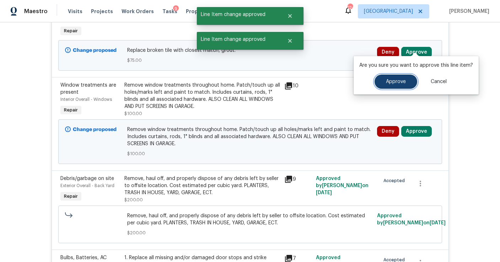
click at [405, 75] on button "Approve" at bounding box center [396, 82] width 43 height 14
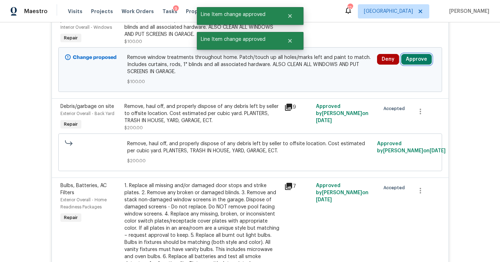
click at [412, 54] on button "Approve" at bounding box center [416, 59] width 31 height 11
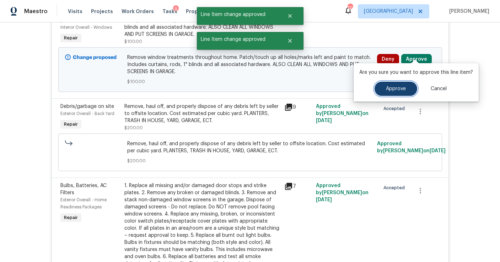
click at [393, 87] on span "Approve" at bounding box center [396, 88] width 20 height 5
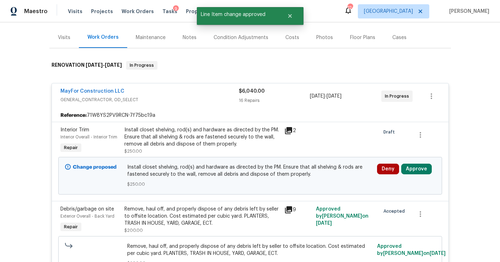
scroll to position [127, 0]
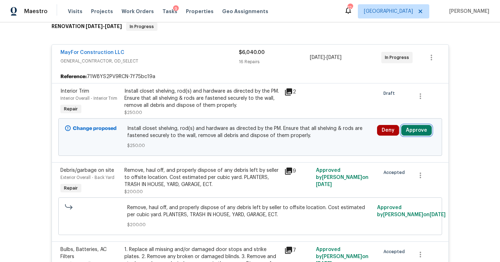
click at [410, 126] on button "Approve" at bounding box center [416, 130] width 31 height 11
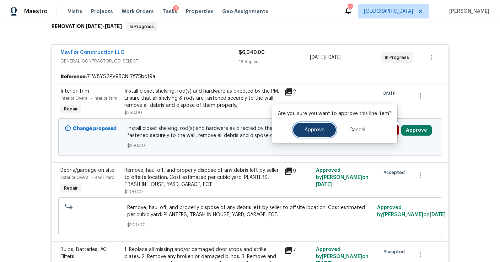
click at [315, 131] on span "Approve" at bounding box center [315, 130] width 20 height 5
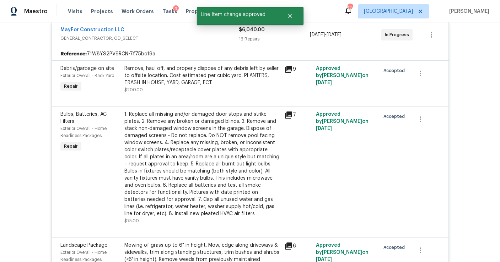
scroll to position [0, 0]
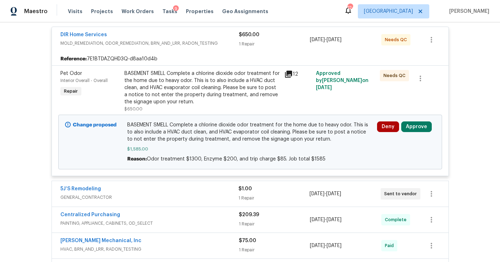
scroll to position [162, 0]
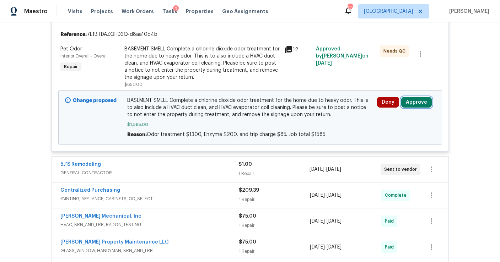
click at [411, 102] on button "Approve" at bounding box center [416, 102] width 31 height 11
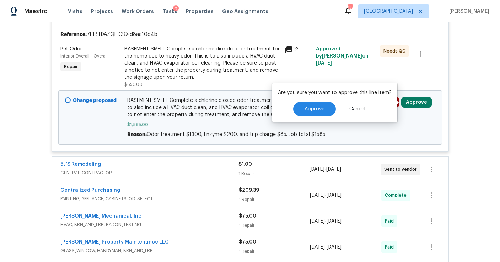
click at [316, 101] on div "Are you sure you want to approve this line item? Approve Cancel" at bounding box center [334, 103] width 125 height 38
click at [316, 105] on button "Approve" at bounding box center [314, 109] width 43 height 14
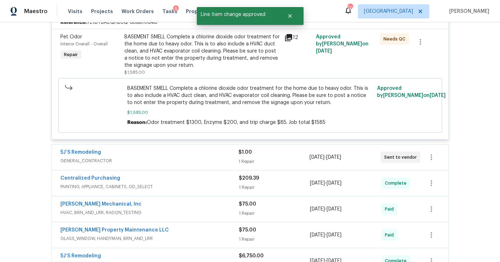
scroll to position [0, 0]
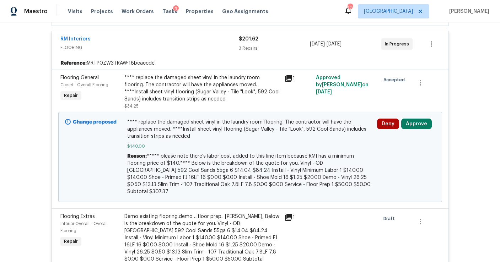
scroll to position [213, 0]
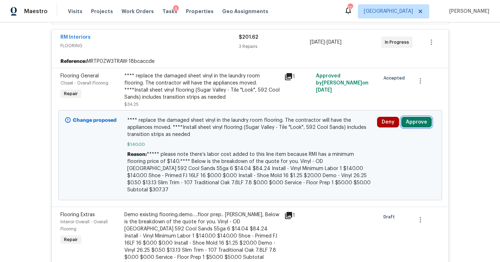
click at [415, 119] on button "Approve" at bounding box center [416, 122] width 31 height 11
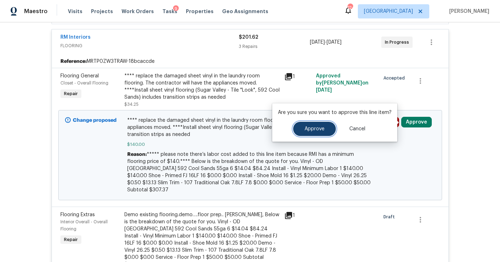
click at [313, 128] on span "Approve" at bounding box center [315, 129] width 20 height 5
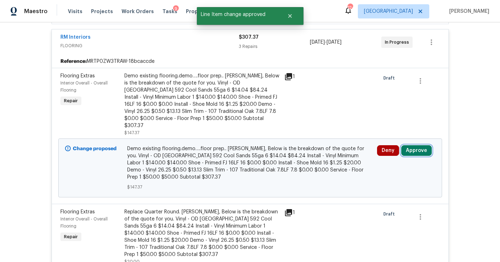
click at [409, 145] on button "Approve" at bounding box center [416, 150] width 31 height 11
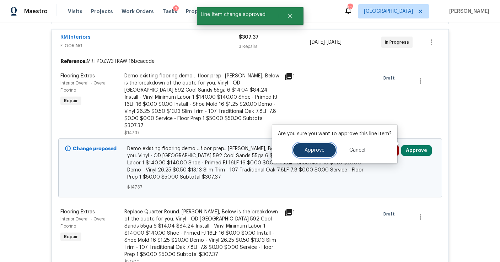
click at [326, 148] on button "Approve" at bounding box center [314, 150] width 43 height 14
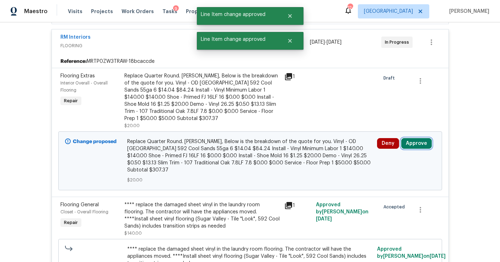
click at [415, 141] on button "Approve" at bounding box center [416, 143] width 31 height 11
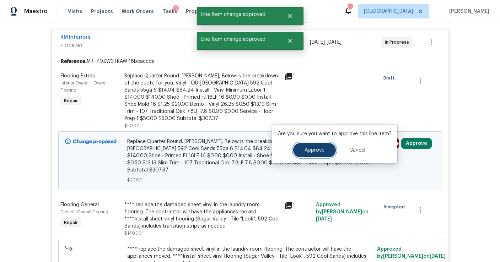
click at [324, 154] on button "Approve" at bounding box center [314, 150] width 43 height 14
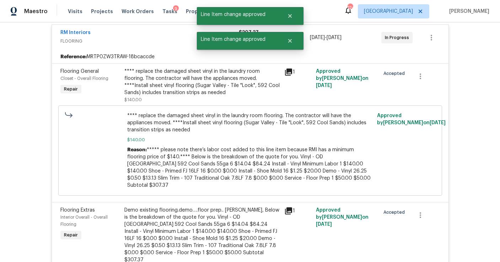
scroll to position [0, 0]
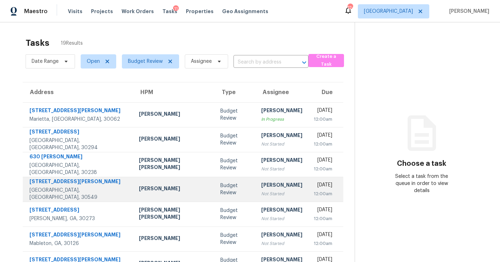
scroll to position [108, 0]
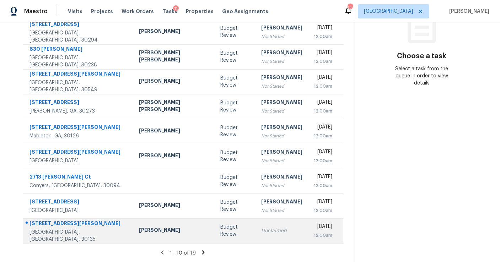
click at [256, 240] on td "Unclaimed" at bounding box center [282, 231] width 53 height 25
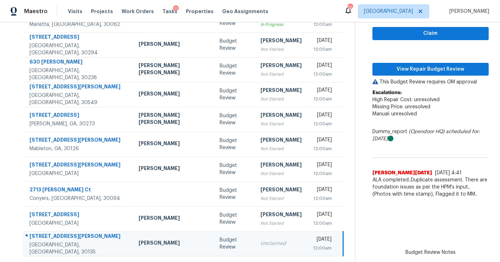
scroll to position [90, 0]
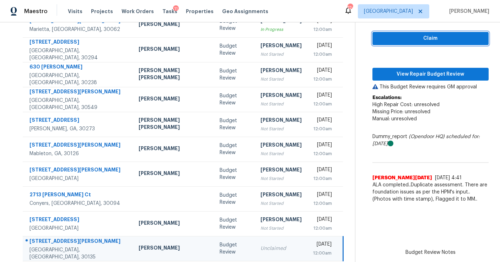
click at [408, 37] on span "Claim" at bounding box center [430, 38] width 105 height 9
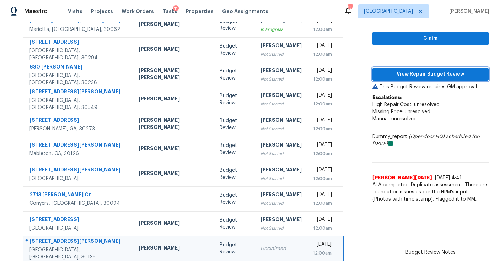
click at [412, 72] on span "View Repair Budget Review" at bounding box center [430, 74] width 105 height 9
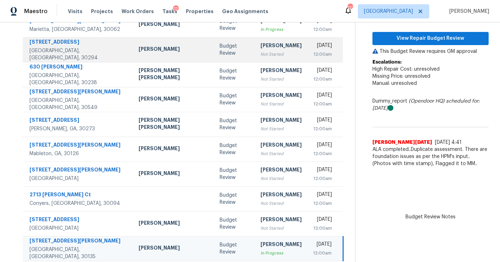
click at [263, 58] on div "Not Started" at bounding box center [281, 54] width 41 height 7
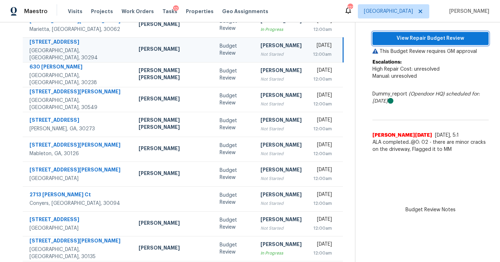
click at [396, 33] on button "View Repair Budget Review" at bounding box center [430, 38] width 116 height 13
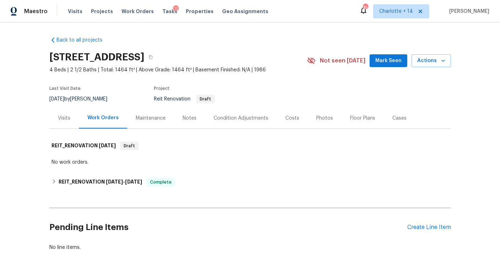
scroll to position [37, 0]
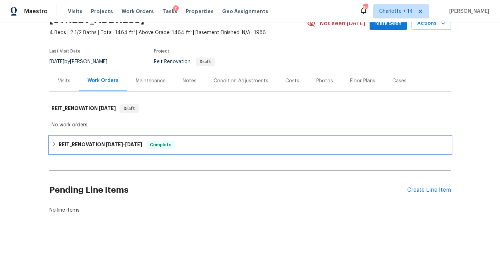
click at [117, 144] on span "[DATE]" at bounding box center [114, 144] width 17 height 5
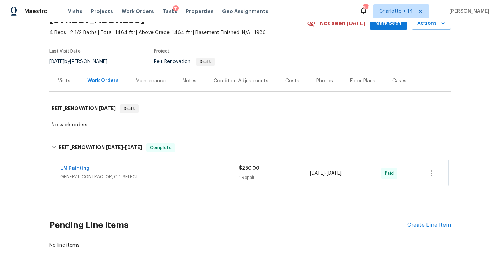
click at [432, 220] on div "Pending Line Items Create Line Item" at bounding box center [250, 225] width 402 height 33
click at [430, 224] on div "Create Line Item" at bounding box center [429, 225] width 44 height 7
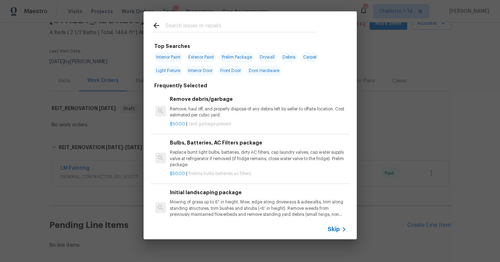
click at [192, 25] on input "text" at bounding box center [241, 26] width 151 height 11
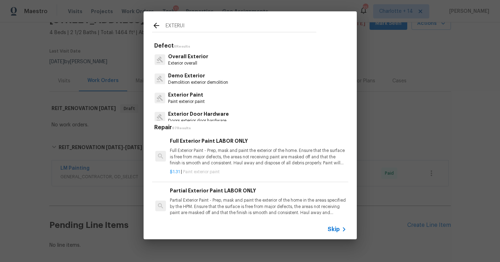
type input "EXTERUI"
click at [179, 61] on p "Exterior overall" at bounding box center [188, 63] width 40 height 6
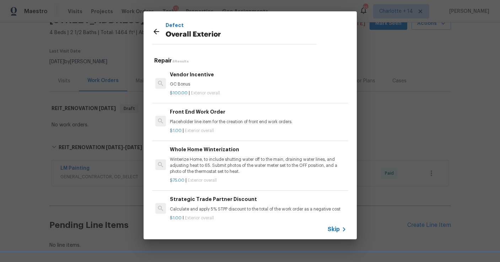
scroll to position [1, 0]
click at [336, 231] on span "Skip" at bounding box center [334, 229] width 12 height 7
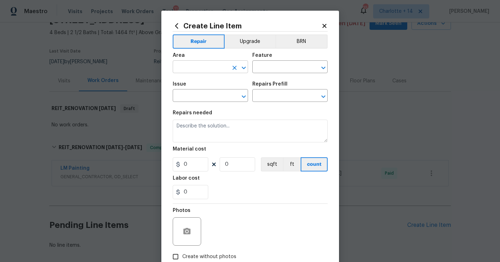
click at [216, 71] on input "text" at bounding box center [200, 67] width 55 height 11
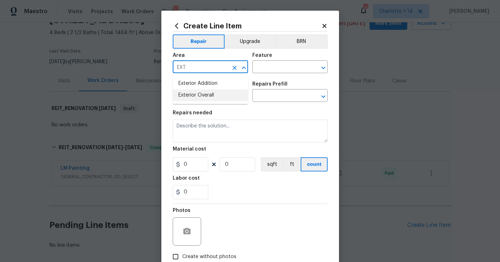
click at [205, 91] on li "Exterior Overall" at bounding box center [210, 96] width 75 height 12
type input "Exterior Overall"
click at [275, 69] on input "text" at bounding box center [279, 67] width 55 height 11
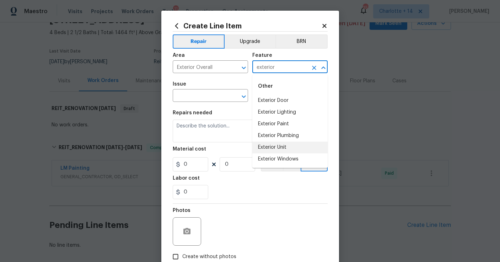
click at [289, 148] on li "Exterior Unit" at bounding box center [289, 148] width 75 height 12
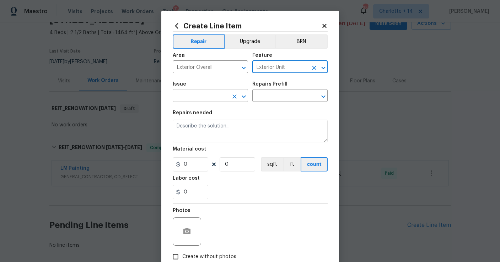
type input "Exterior Unit"
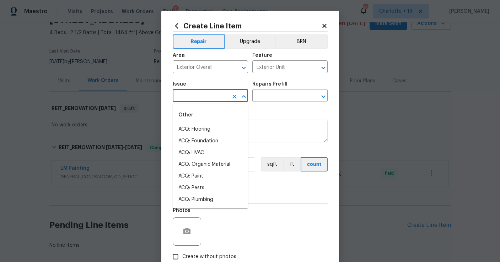
click at [209, 96] on input "text" at bounding box center [200, 96] width 55 height 11
type input "s"
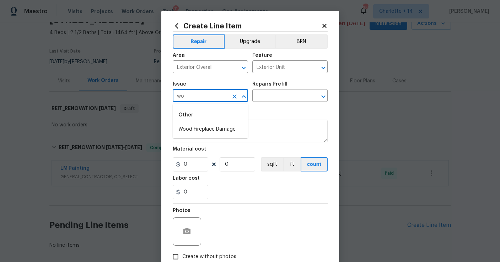
type input "w"
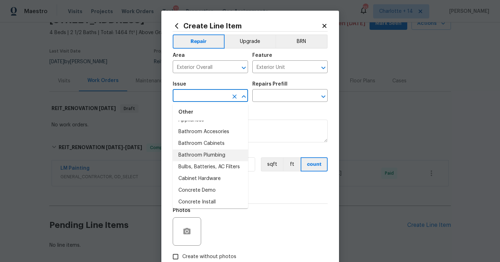
scroll to position [139, 0]
click at [268, 93] on input "text" at bounding box center [279, 96] width 55 height 11
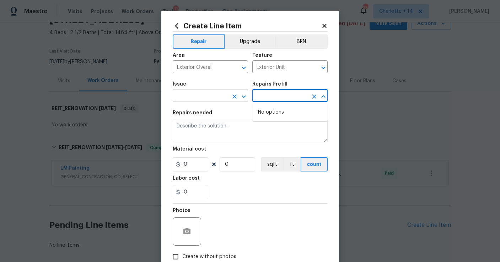
click at [201, 102] on body "Maestro Visits Projects Work Orders Tasks 11 Properties Geo Assignments 351 Cha…" at bounding box center [250, 131] width 500 height 262
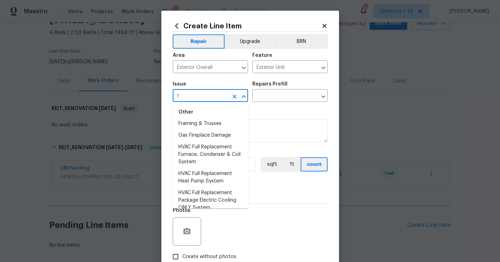
scroll to position [0, 0]
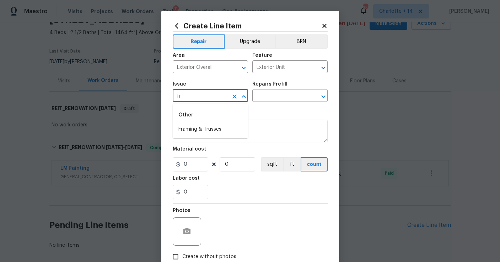
type input "f"
click at [200, 141] on li "Interior Trim" at bounding box center [210, 141] width 75 height 12
type input "Interior Trim"
click at [266, 91] on div "Repairs Prefill" at bounding box center [289, 86] width 75 height 9
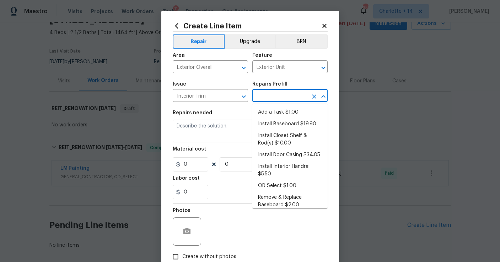
click at [264, 95] on input "text" at bounding box center [279, 96] width 55 height 11
click at [277, 113] on li "Add a Task $1.00" at bounding box center [289, 113] width 75 height 12
type input "Interior Trim"
type textarea "HPM to detail"
type input "1"
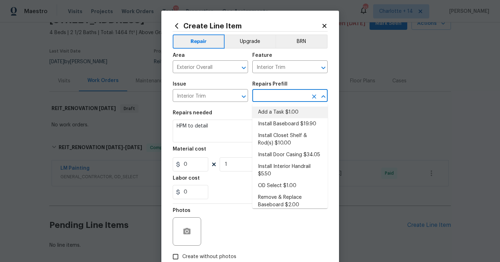
type input "Add a Task $1.00"
type input "1"
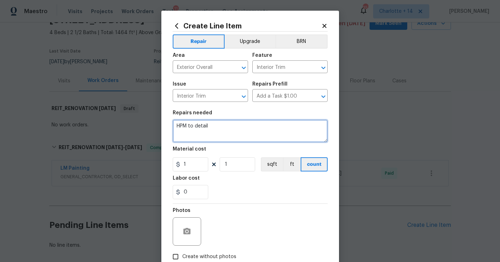
drag, startPoint x: 214, startPoint y: 127, endPoint x: 158, endPoint y: 123, distance: 56.0
click at [158, 123] on div "Create Line Item Repair Upgrade BRN Area Exterior Overall ​ Feature Interior Tr…" at bounding box center [250, 131] width 500 height 262
type textarea "Exterior trim"
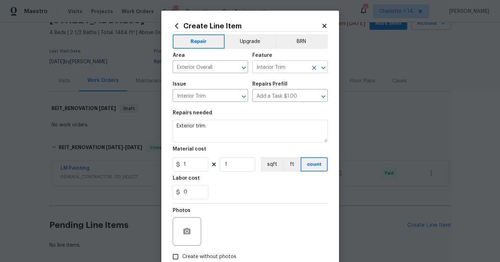
click at [259, 70] on input "Interior Trim" at bounding box center [279, 67] width 55 height 11
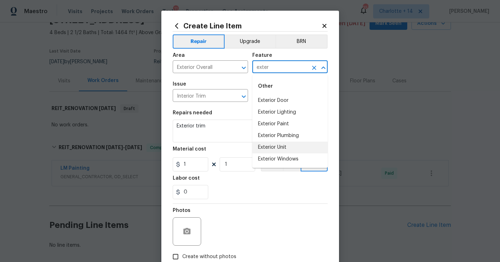
click at [283, 149] on li "Exterior Unit" at bounding box center [289, 148] width 75 height 12
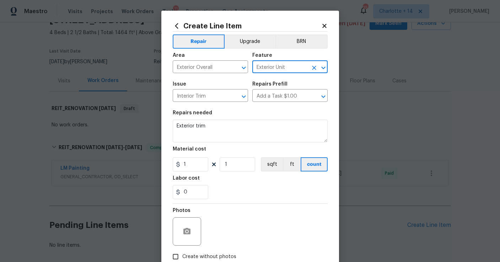
type input "Exterior Unit"
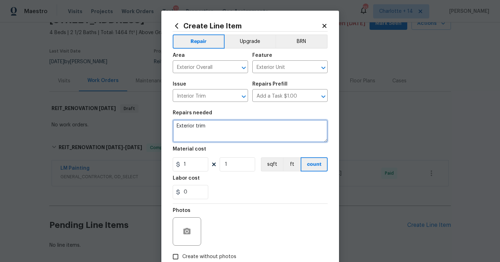
drag, startPoint x: 213, startPoint y: 128, endPoint x: 171, endPoint y: 127, distance: 41.6
click at [171, 127] on div "Create Line Item Repair Upgrade BRN Area Exterior Overall ​ Feature Exterior Un…" at bounding box center [250, 153] width 178 height 285
click at [199, 125] on textarea at bounding box center [250, 131] width 155 height 23
paste textarea "Repair request for replacement of wood rot at exterior location known please re…"
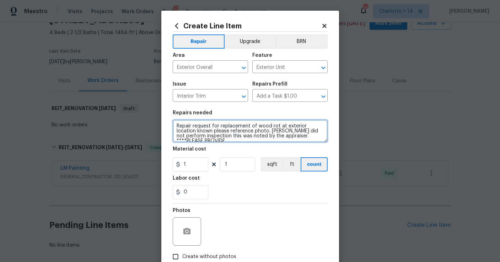
scroll to position [1, 0]
type textarea "Repair request for replacement of wood rot at exterior location known please re…"
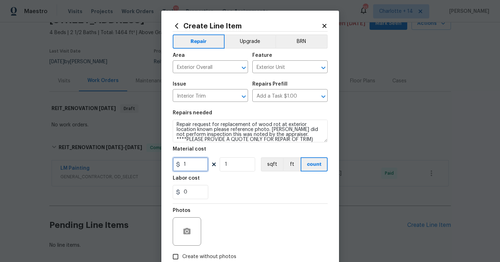
click at [195, 165] on input "1" at bounding box center [191, 164] width 36 height 14
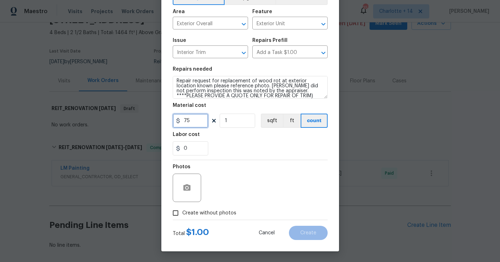
type input "75"
click at [180, 213] on input "Create without photos" at bounding box center [176, 213] width 14 height 14
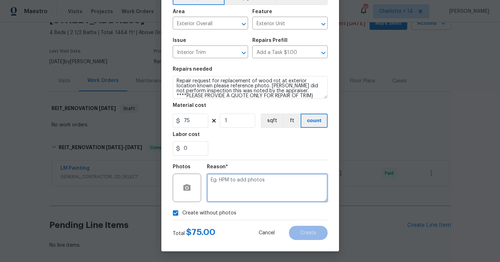
click at [232, 183] on textarea at bounding box center [267, 188] width 121 height 28
click at [187, 184] on icon "button" at bounding box center [186, 187] width 7 height 6
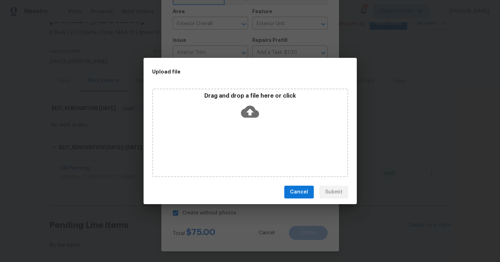
click at [214, 124] on div "Drag and drop a file here or click" at bounding box center [250, 132] width 196 height 89
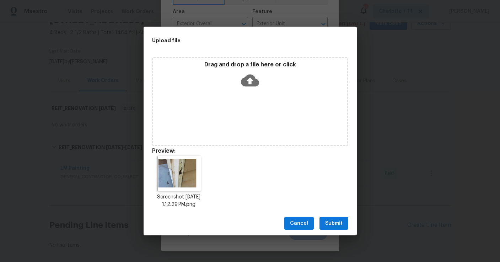
click at [333, 223] on span "Submit" at bounding box center [333, 223] width 17 height 9
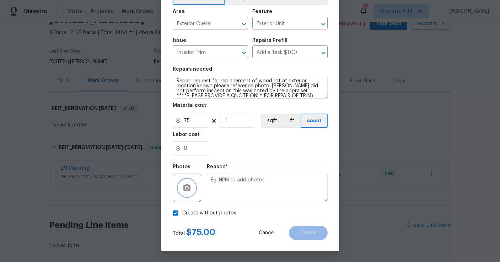
checkbox input "false"
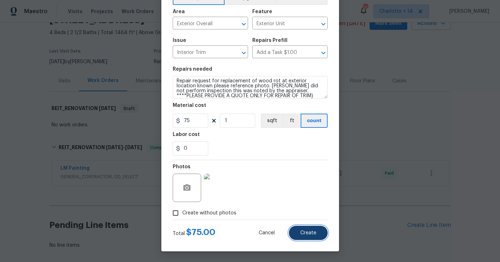
click at [312, 233] on span "Create" at bounding box center [308, 233] width 16 height 5
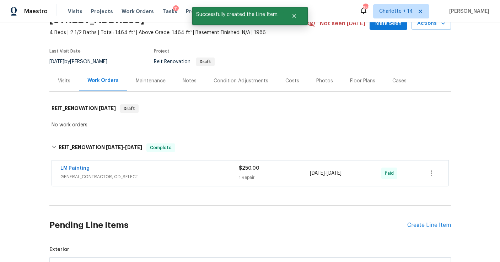
scroll to position [182, 0]
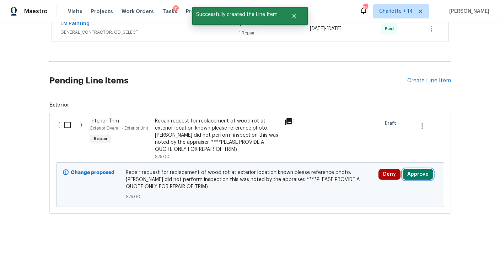
click at [418, 175] on button "Approve" at bounding box center [418, 174] width 31 height 11
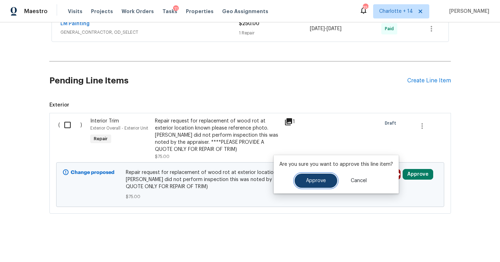
click at [320, 178] on span "Approve" at bounding box center [316, 180] width 20 height 5
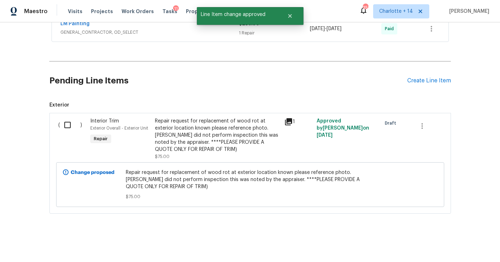
click at [64, 123] on input "checkbox" at bounding box center [70, 125] width 20 height 15
checkbox input "true"
click at [451, 242] on span "Create Work Order" at bounding box center [459, 244] width 47 height 9
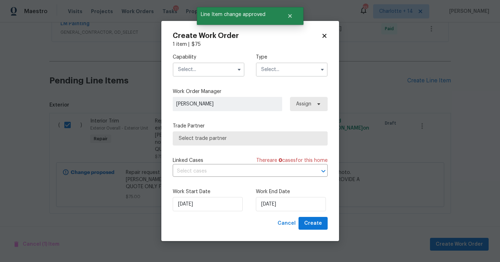
click at [210, 77] on div "Capability Type" at bounding box center [250, 65] width 155 height 34
click at [209, 71] on input "text" at bounding box center [209, 70] width 72 height 14
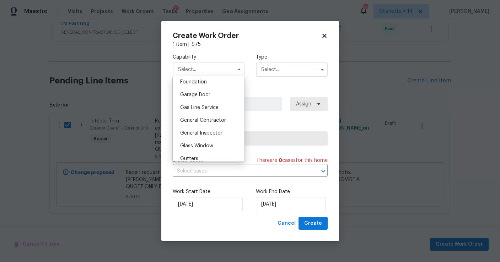
scroll to position [305, 0]
click at [213, 118] on span "General Contractor" at bounding box center [203, 119] width 46 height 5
type input "General Contractor"
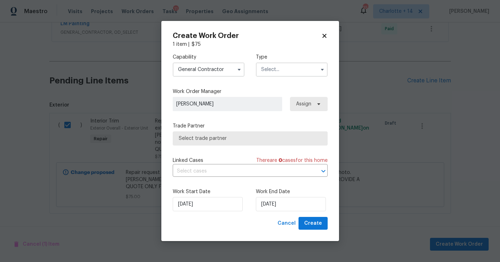
click at [280, 66] on input "text" at bounding box center [292, 70] width 72 height 14
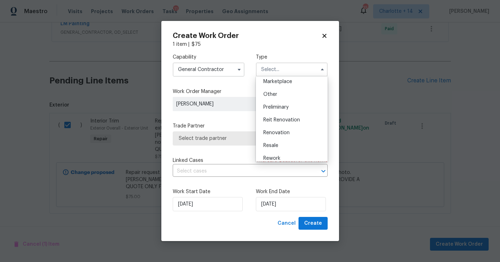
scroll to position [133, 0]
click at [294, 114] on div "Reit Renovation" at bounding box center [292, 118] width 68 height 13
type input "Reit Renovation"
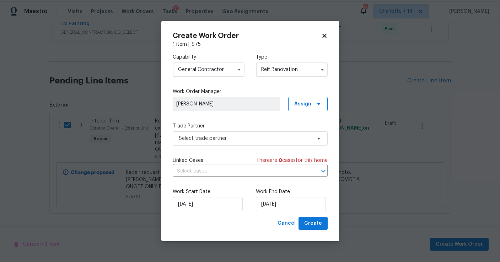
scroll to position [0, 0]
click at [240, 136] on span "Select trade partner" at bounding box center [245, 138] width 133 height 7
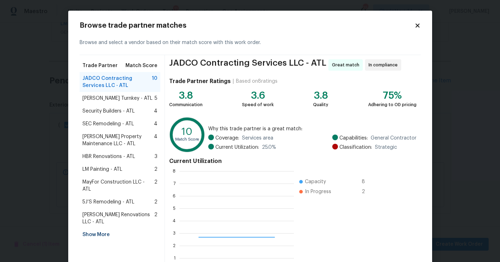
scroll to position [100, 114]
click at [113, 169] on span "LM Painting - ATL" at bounding box center [102, 169] width 40 height 7
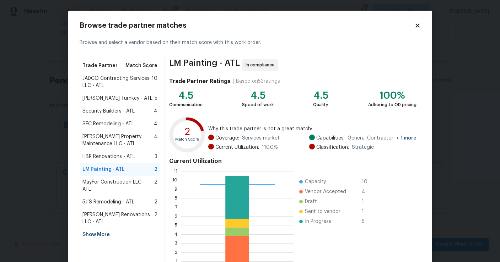
scroll to position [51, 0]
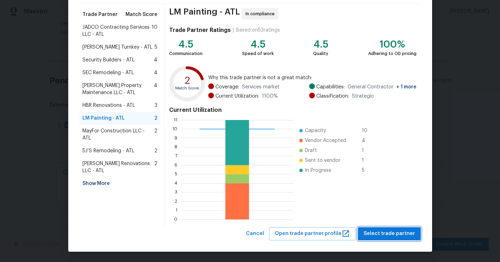
click at [369, 235] on span "Select trade partner" at bounding box center [390, 234] width 52 height 9
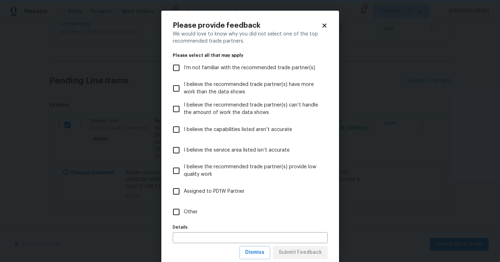
scroll to position [0, 0]
click at [177, 212] on input "Other" at bounding box center [176, 212] width 15 height 15
checkbox input "true"
click at [187, 236] on input "text" at bounding box center [250, 237] width 155 height 11
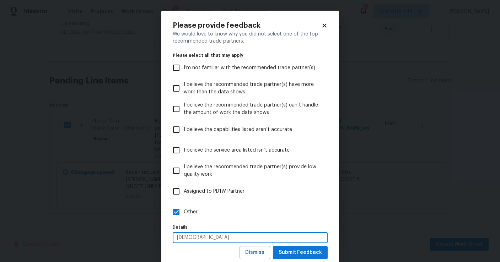
scroll to position [19, 0]
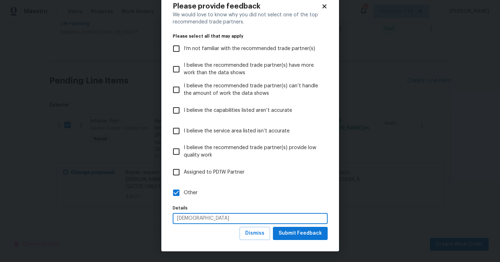
type input "RAAS"
click at [290, 231] on span "Submit Feedback" at bounding box center [300, 233] width 43 height 9
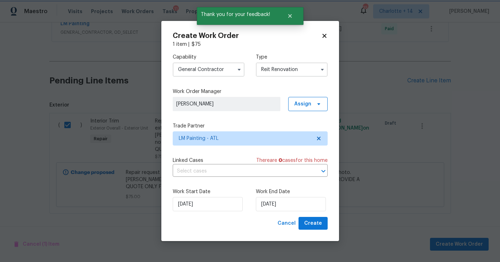
scroll to position [0, 0]
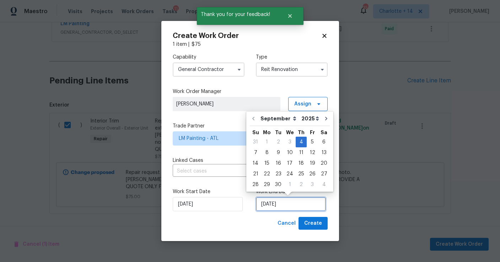
click at [292, 201] on input "9/4/2025" at bounding box center [291, 204] width 70 height 14
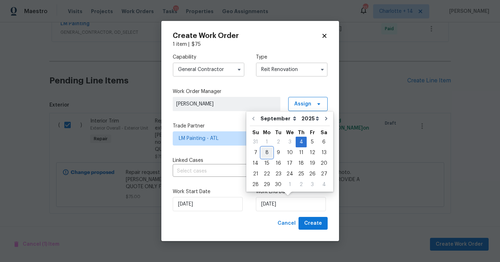
click at [263, 151] on div "8" at bounding box center [266, 153] width 11 height 10
type input "9/8/2025"
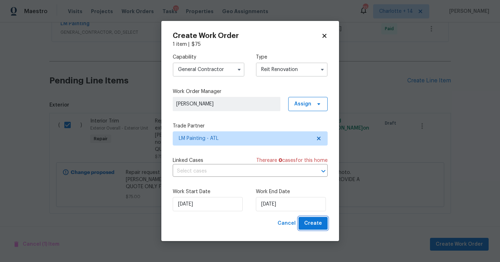
click at [308, 225] on span "Create" at bounding box center [313, 223] width 18 height 9
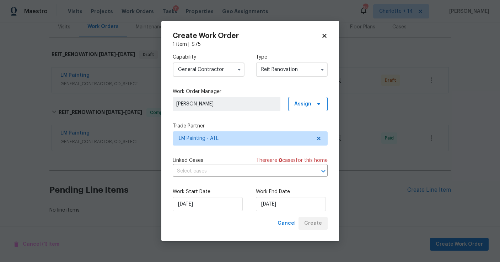
scroll to position [91, 0]
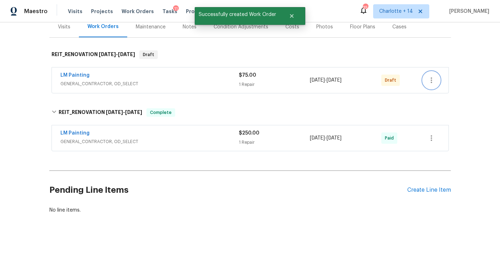
click at [425, 83] on button "button" at bounding box center [431, 80] width 17 height 17
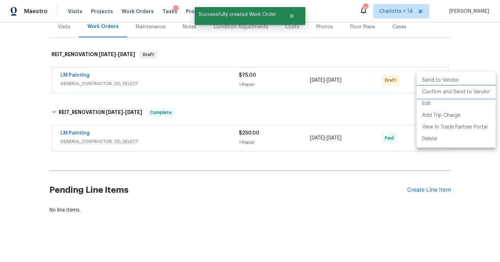
click at [424, 92] on li "Confirm and Send to Vendor" at bounding box center [456, 92] width 79 height 12
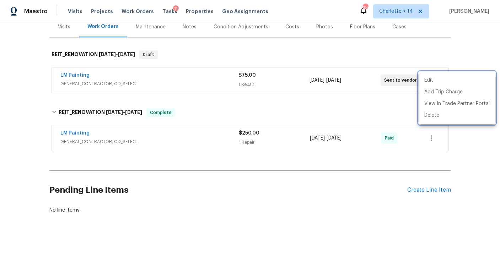
click at [304, 53] on div at bounding box center [250, 131] width 500 height 262
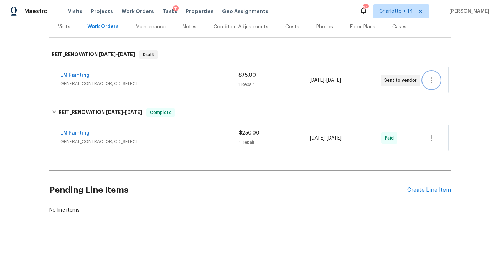
scroll to position [0, 0]
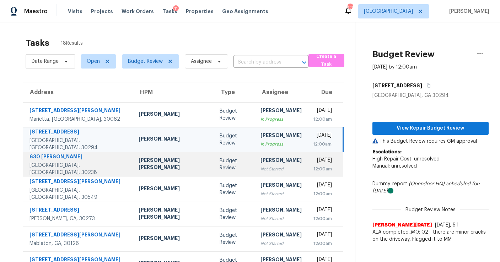
scroll to position [90, 0]
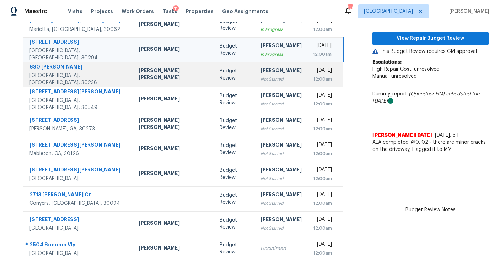
click at [261, 69] on div "[PERSON_NAME]" at bounding box center [281, 71] width 41 height 9
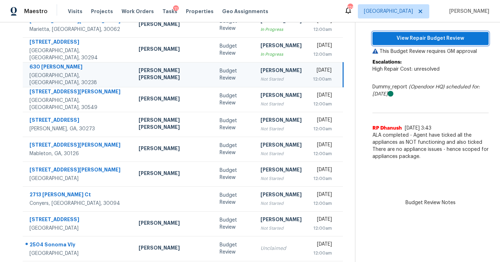
click at [387, 44] on button "View Repair Budget Review" at bounding box center [430, 38] width 116 height 13
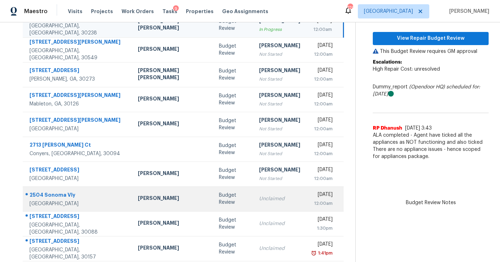
click at [219, 198] on div "Budget Review" at bounding box center [233, 199] width 29 height 14
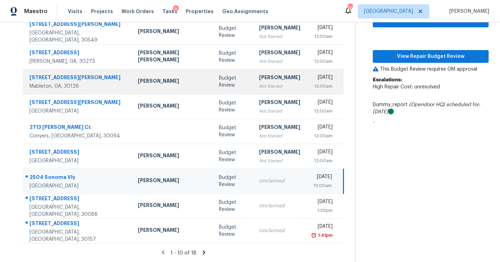
scroll to position [64, 0]
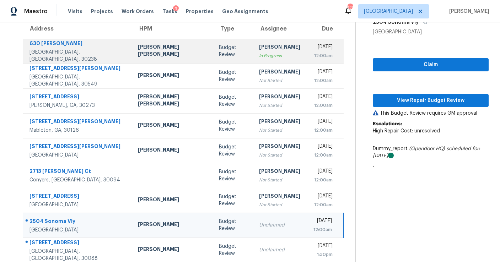
click at [259, 57] on div "In Progress" at bounding box center [279, 55] width 41 height 7
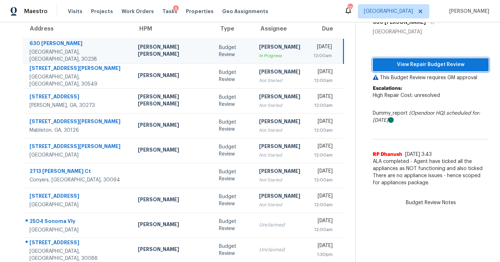
click at [380, 68] on span "View Repair Budget Review" at bounding box center [431, 64] width 104 height 9
click at [306, 45] on td "[DATE] 12:00am" at bounding box center [325, 51] width 38 height 25
click at [379, 65] on span "View Repair Budget Review" at bounding box center [431, 64] width 104 height 9
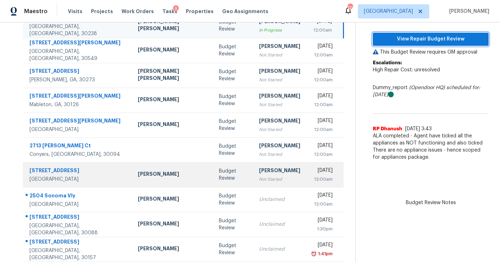
scroll to position [71, 0]
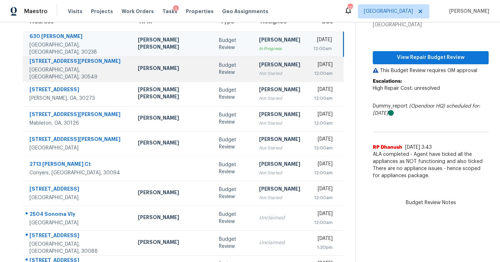
click at [259, 76] on div "Not Started" at bounding box center [279, 73] width 41 height 7
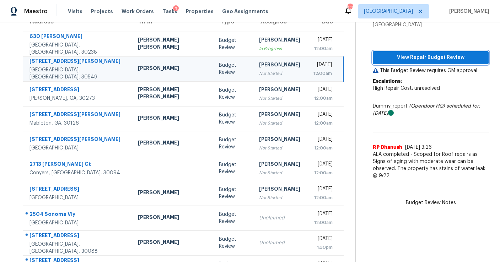
click at [391, 61] on span "View Repair Budget Review" at bounding box center [431, 57] width 104 height 9
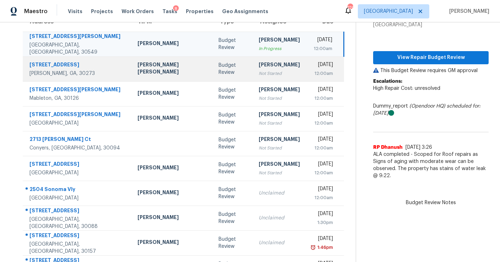
click at [259, 77] on div "Not Started" at bounding box center [279, 73] width 41 height 7
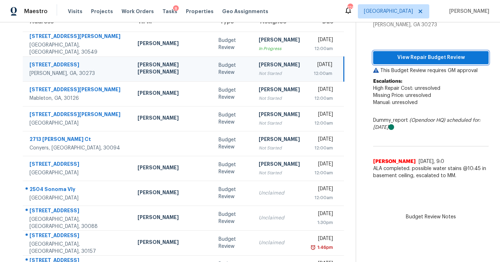
click at [389, 51] on button "View Repair Budget Review" at bounding box center [431, 57] width 116 height 13
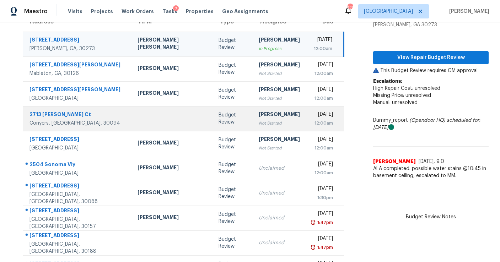
scroll to position [108, 0]
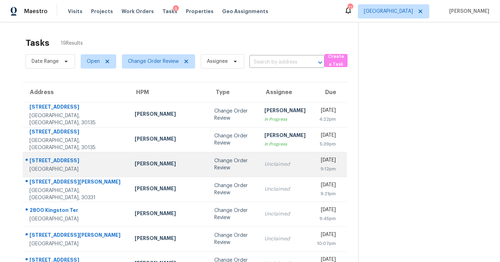
scroll to position [50, 0]
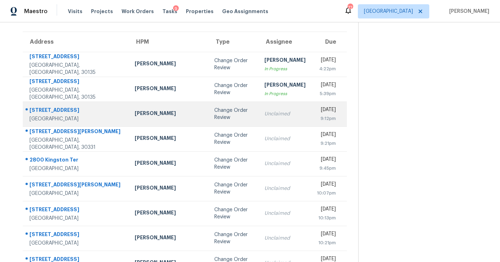
click at [259, 112] on td "Unclaimed" at bounding box center [285, 114] width 53 height 25
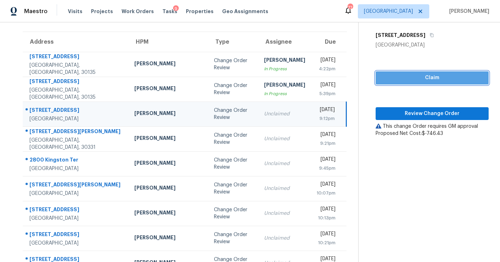
click at [394, 79] on span "Claim" at bounding box center [432, 78] width 102 height 9
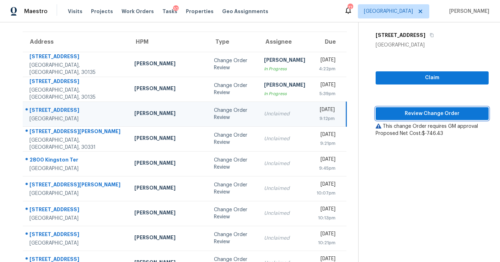
click at [396, 115] on span "Review Change Order" at bounding box center [432, 113] width 102 height 9
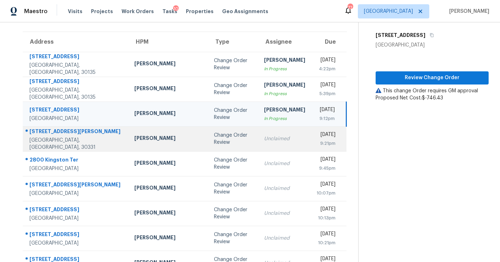
click at [215, 143] on td "Change Order Review" at bounding box center [233, 139] width 50 height 25
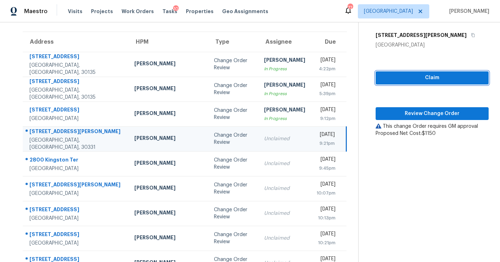
click at [386, 79] on span "Claim" at bounding box center [432, 78] width 102 height 9
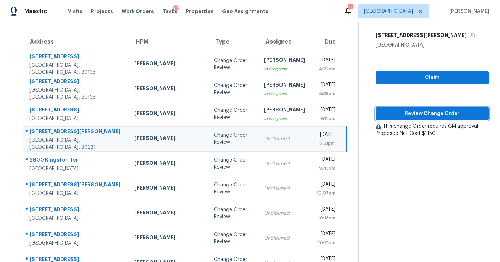
click at [414, 114] on span "Review Change Order" at bounding box center [432, 113] width 102 height 9
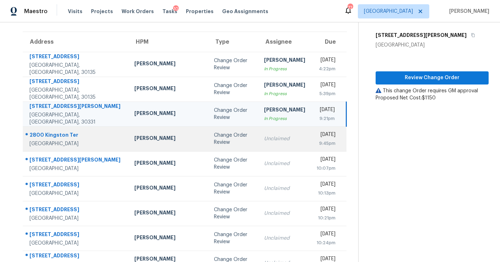
click at [264, 140] on div "Unclaimed" at bounding box center [284, 138] width 41 height 7
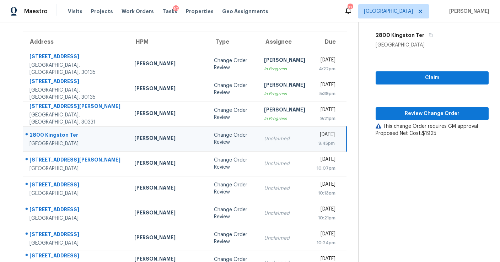
click at [227, 141] on td "Change Order Review" at bounding box center [233, 139] width 50 height 25
click at [413, 77] on span "Claim" at bounding box center [432, 78] width 102 height 9
click at [419, 116] on span "Review Change Order" at bounding box center [432, 113] width 102 height 9
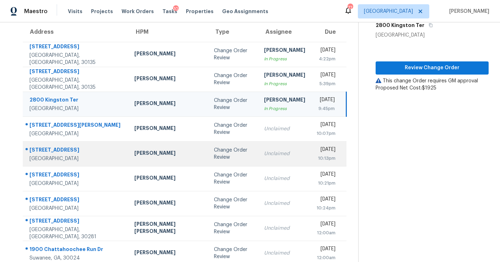
scroll to position [61, 0]
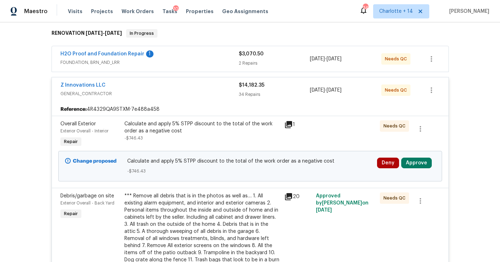
scroll to position [146, 0]
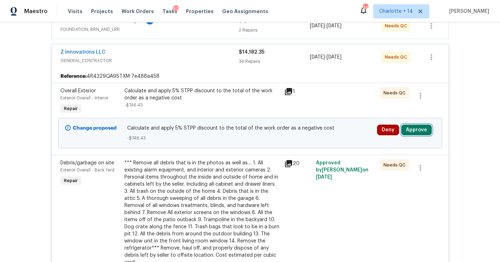
click at [422, 131] on button "Approve" at bounding box center [416, 130] width 31 height 11
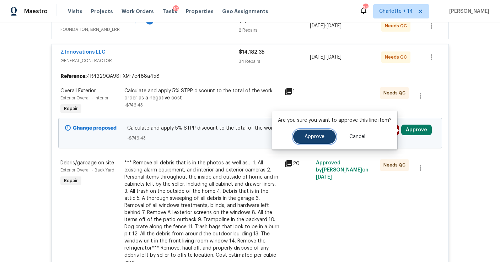
click at [317, 140] on button "Approve" at bounding box center [314, 137] width 43 height 14
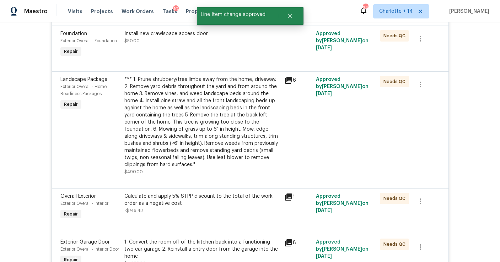
scroll to position [0, 0]
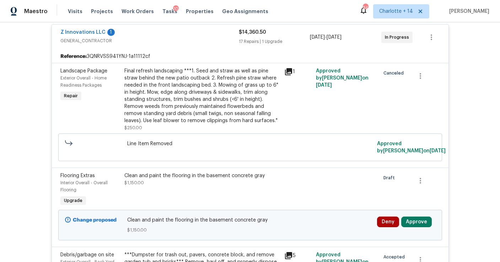
scroll to position [151, 0]
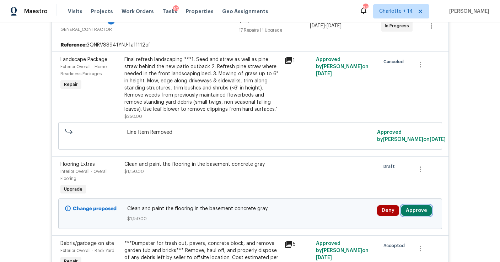
click at [405, 209] on button "Approve" at bounding box center [416, 210] width 31 height 11
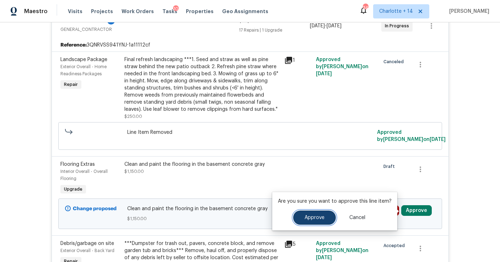
click at [310, 215] on span "Approve" at bounding box center [315, 217] width 20 height 5
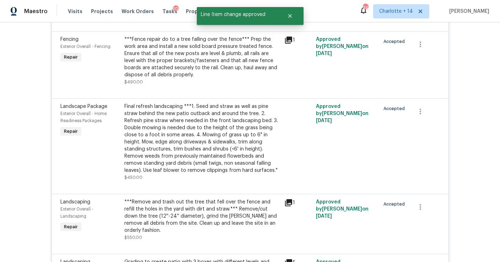
scroll to position [0, 0]
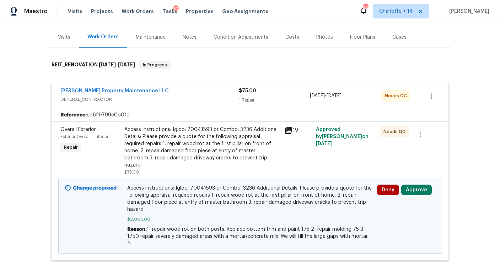
scroll to position [81, 0]
click at [410, 184] on button "Approve" at bounding box center [416, 189] width 31 height 11
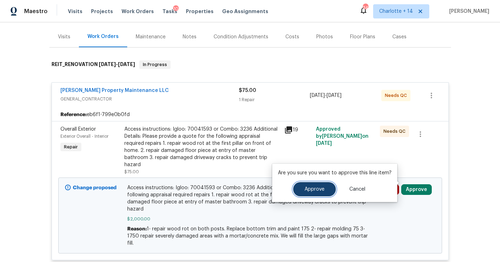
click at [313, 189] on span "Approve" at bounding box center [315, 189] width 20 height 5
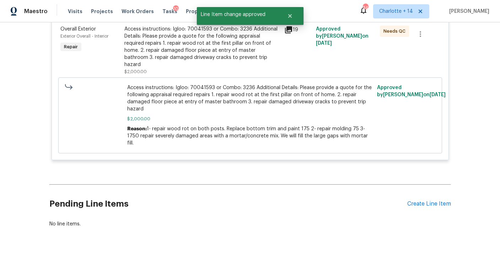
scroll to position [0, 0]
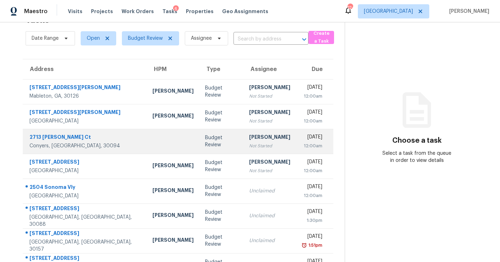
scroll to position [21, 0]
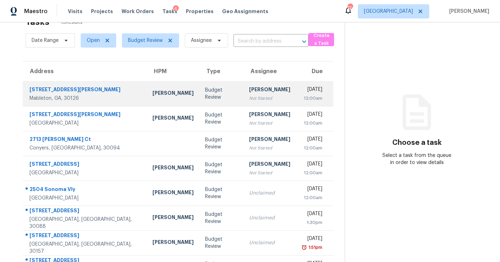
click at [252, 97] on div "Not Started" at bounding box center [269, 98] width 41 height 7
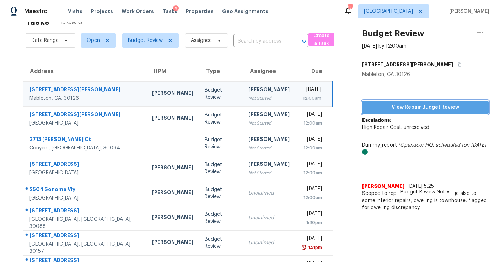
click at [410, 107] on span "View Repair Budget Review" at bounding box center [425, 107] width 115 height 9
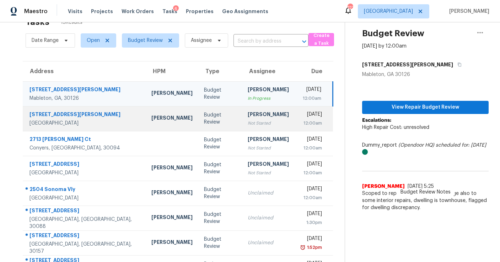
click at [254, 124] on div "Not Started" at bounding box center [268, 123] width 41 height 7
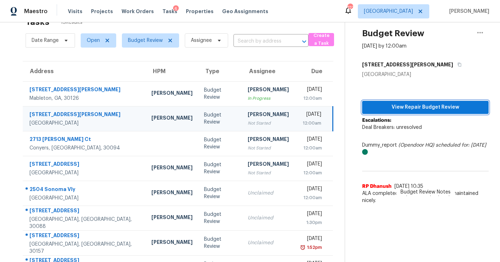
click at [369, 107] on span "View Repair Budget Review" at bounding box center [425, 107] width 115 height 9
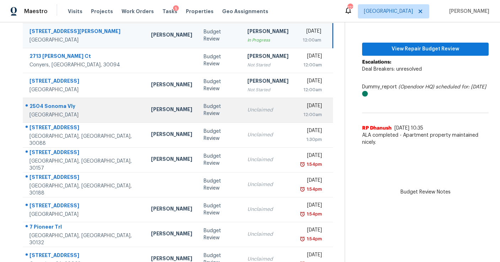
scroll to position [77, 0]
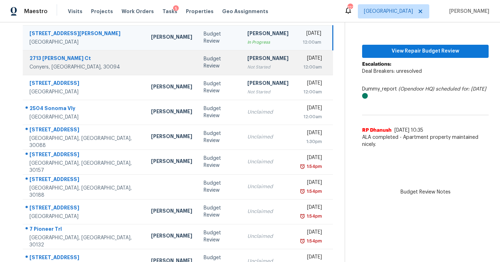
click at [258, 69] on div "Not Started" at bounding box center [267, 67] width 41 height 7
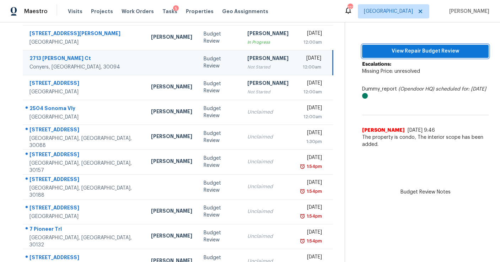
click at [387, 54] on span "View Repair Budget Review" at bounding box center [425, 51] width 115 height 9
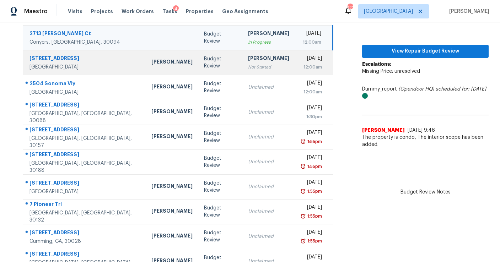
click at [261, 72] on td "[PERSON_NAME] Not Started" at bounding box center [268, 62] width 53 height 25
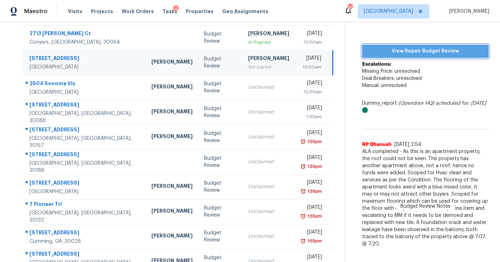
click at [378, 48] on span "View Repair Budget Review" at bounding box center [425, 51] width 115 height 9
